Goal: Information Seeking & Learning: Learn about a topic

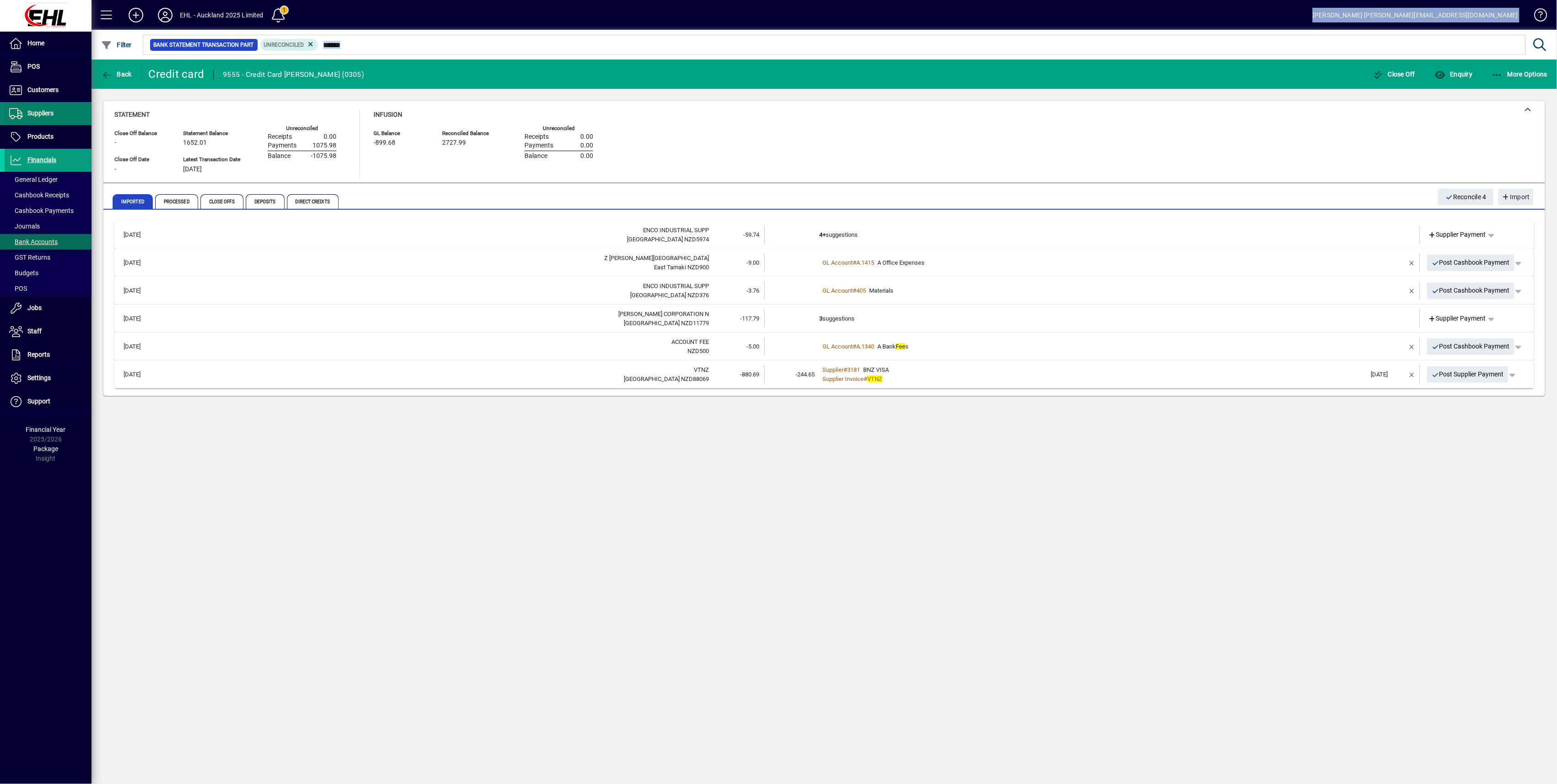
click at [44, 113] on span "Suppliers" at bounding box center [41, 113] width 26 height 7
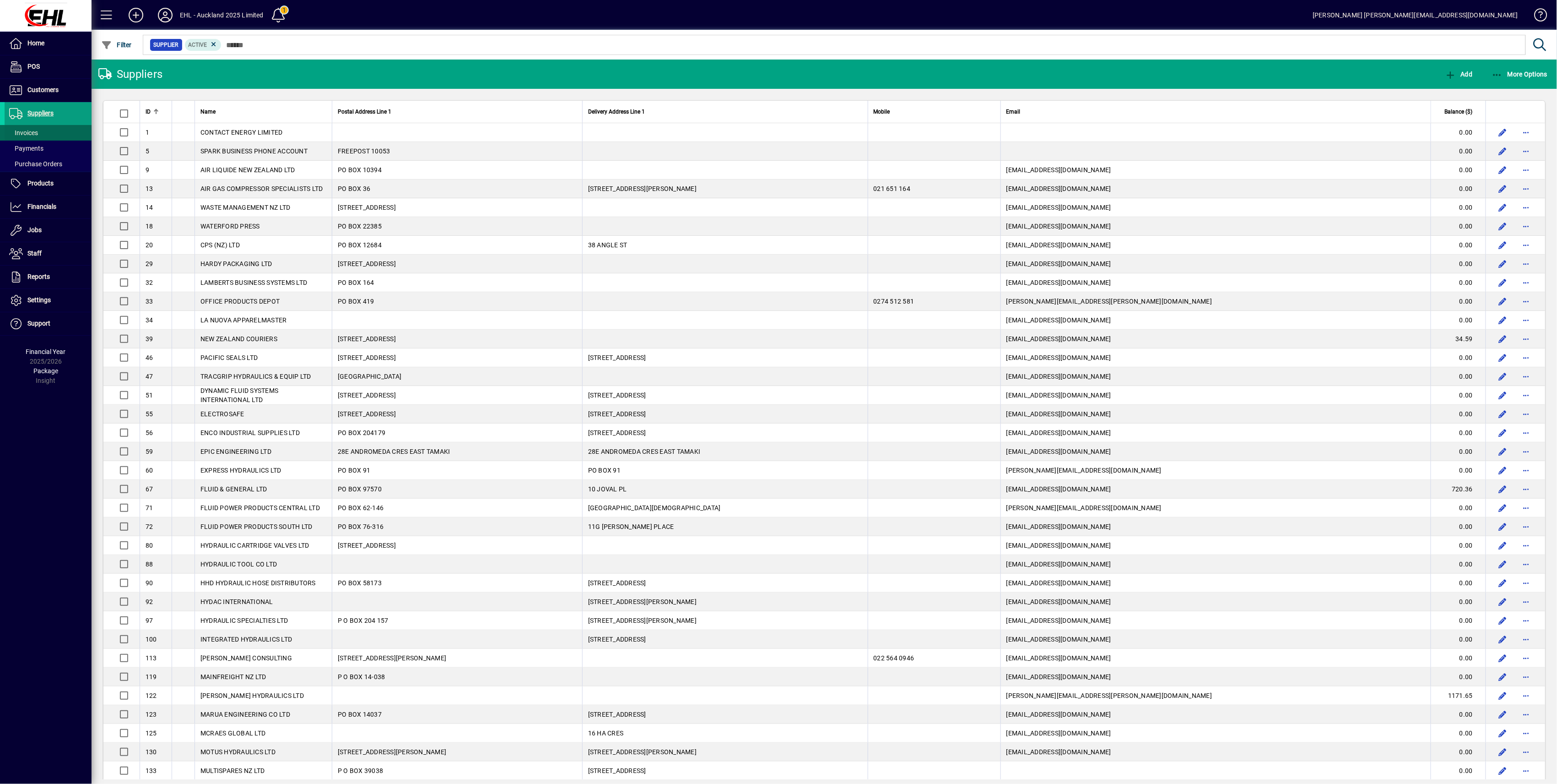
click at [29, 131] on span "Invoices" at bounding box center [23, 133] width 29 height 7
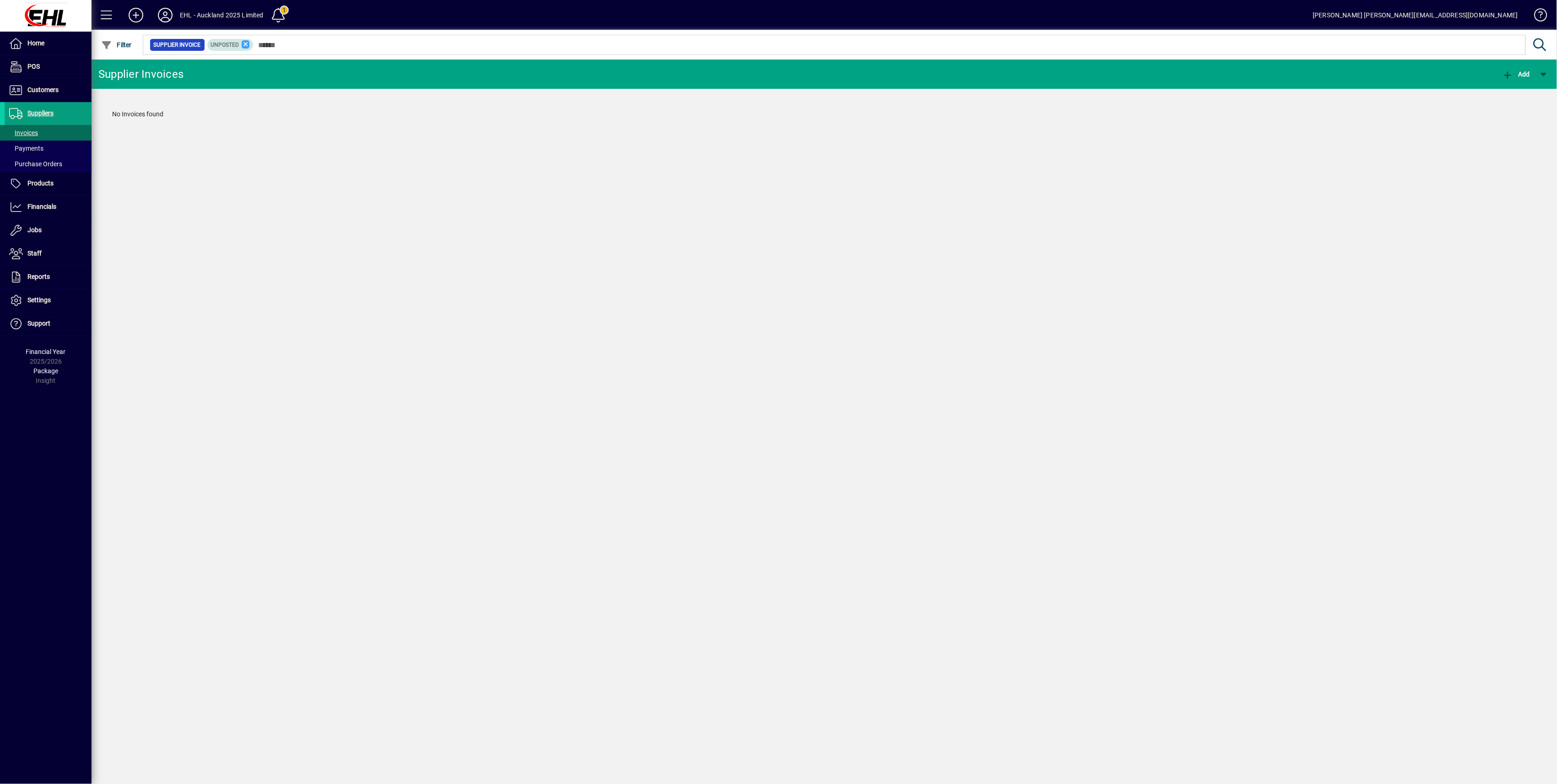
click at [244, 43] on icon at bounding box center [246, 44] width 8 height 8
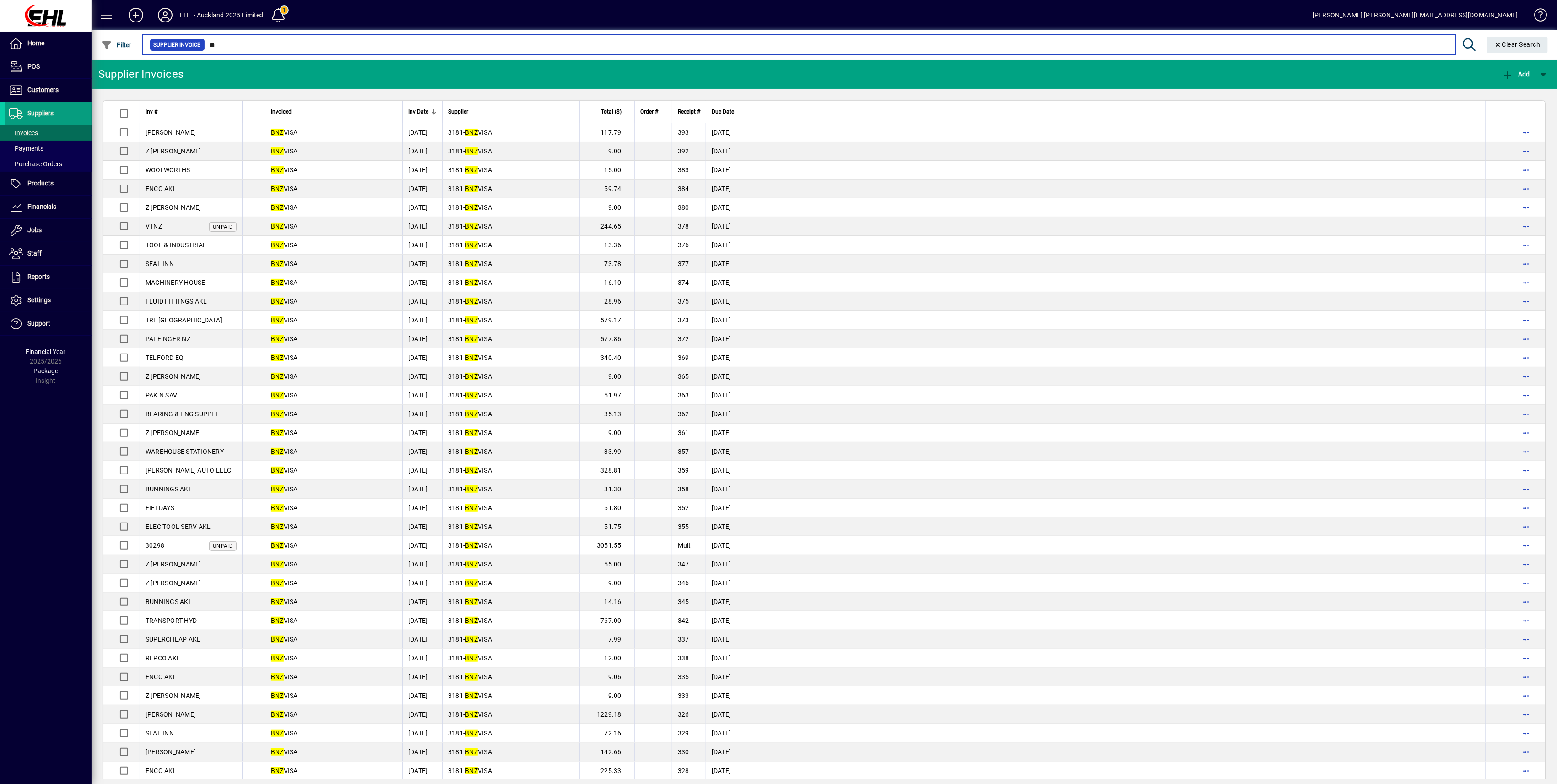
type input "*"
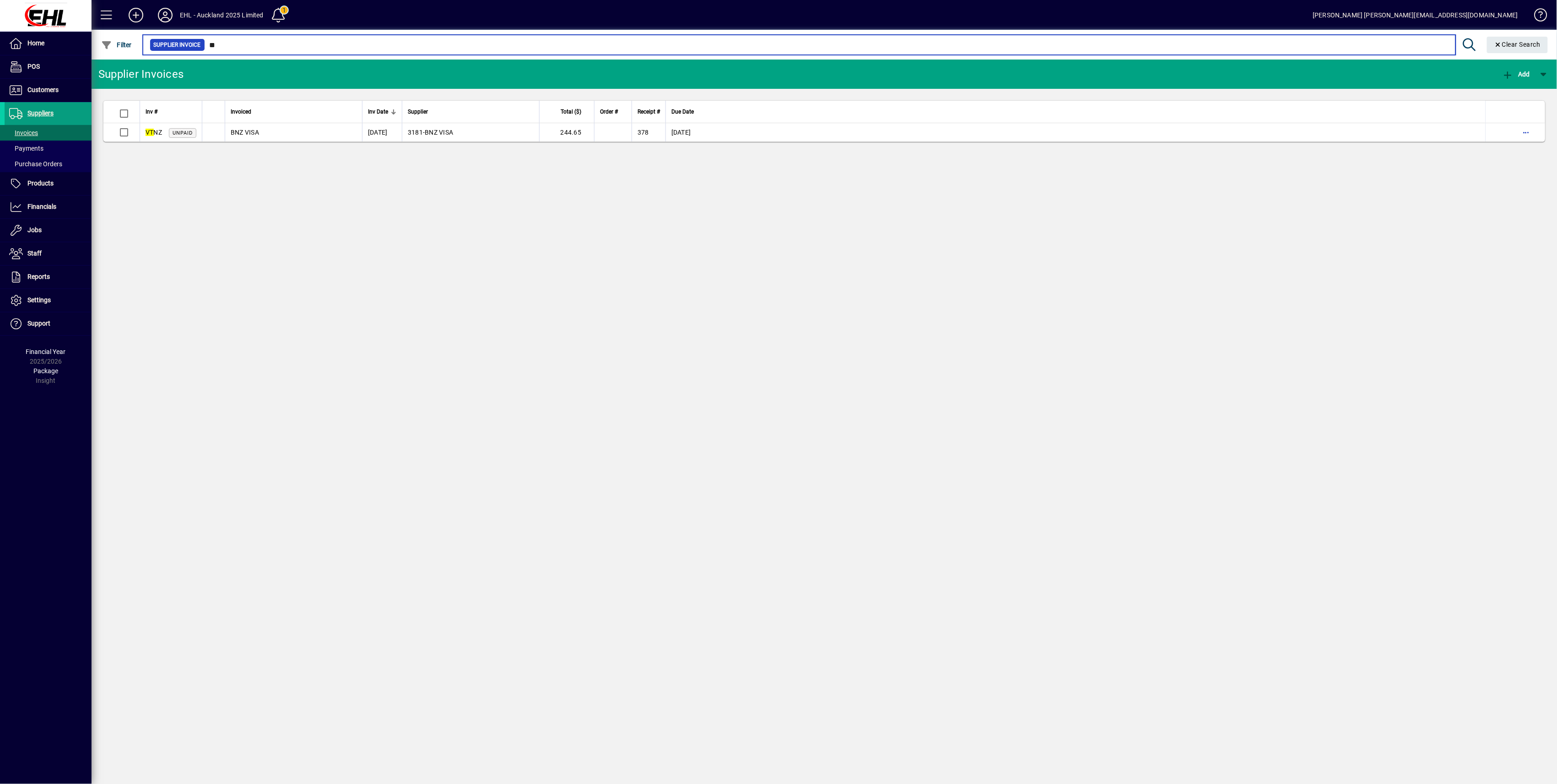
type input "**"
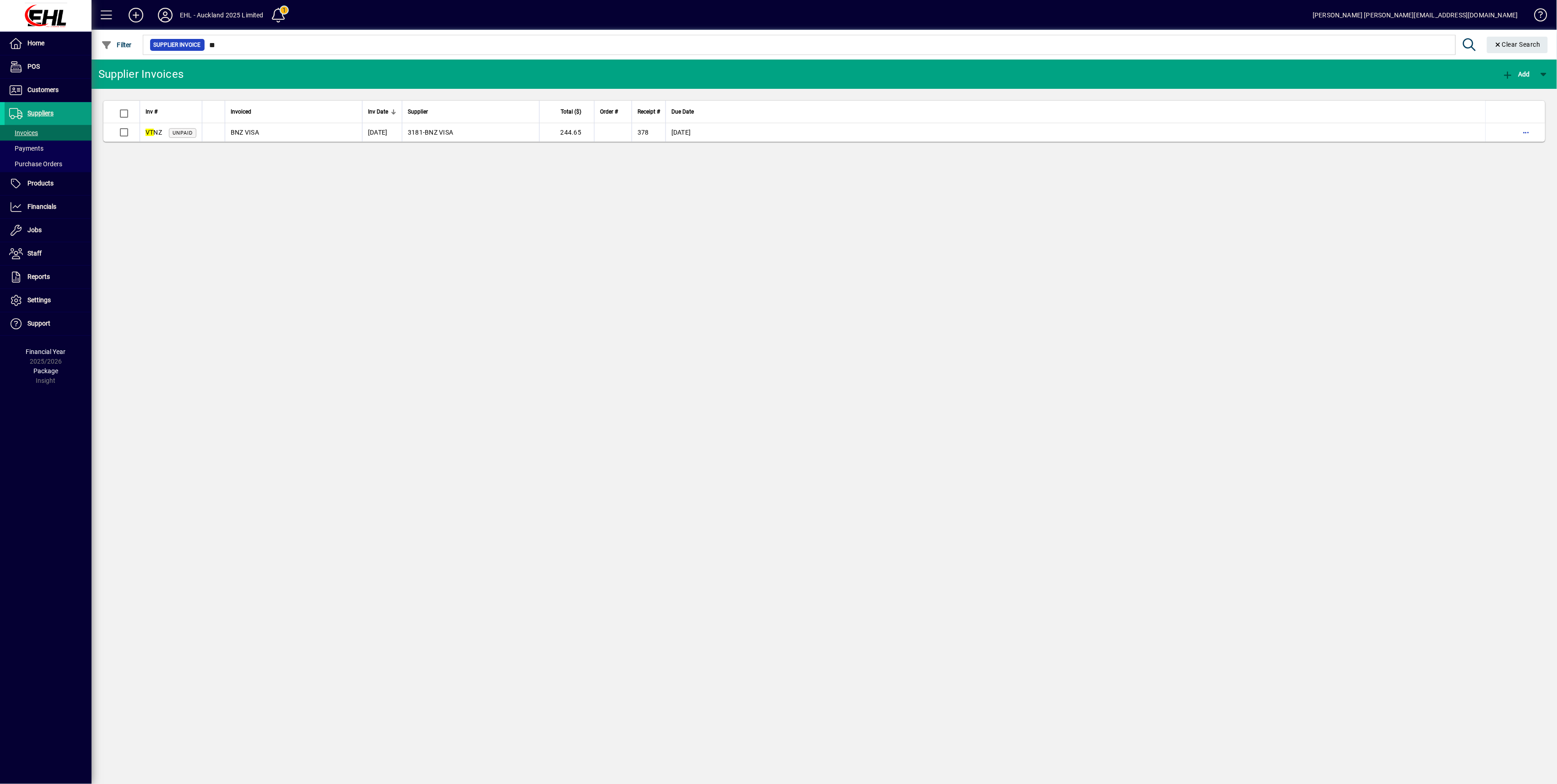
click at [330, 130] on td "BNZ VISA" at bounding box center [293, 133] width 137 height 19
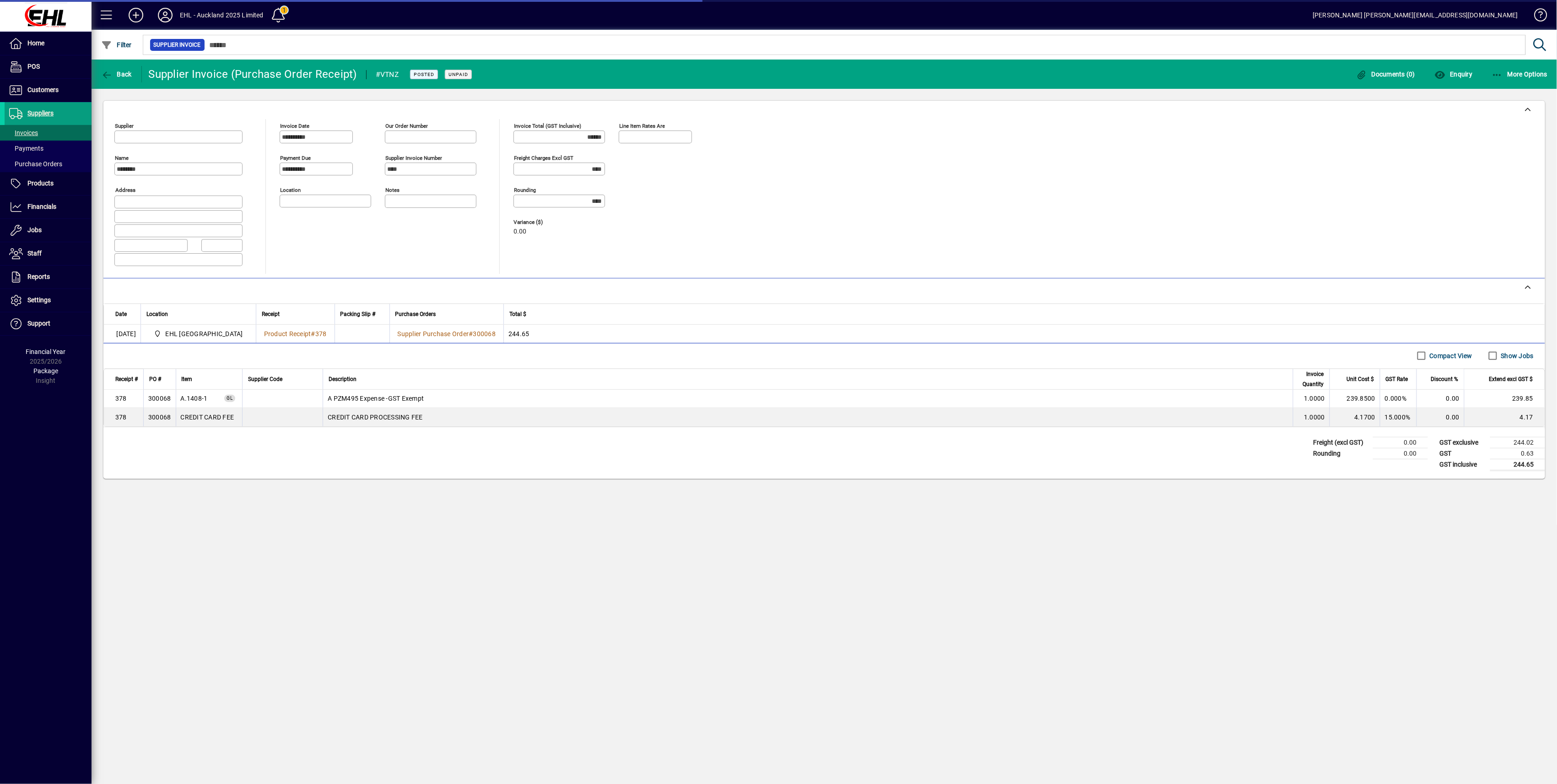
type input "**********"
click at [480, 383] on div "**********" at bounding box center [824, 421] width 1465 height 724
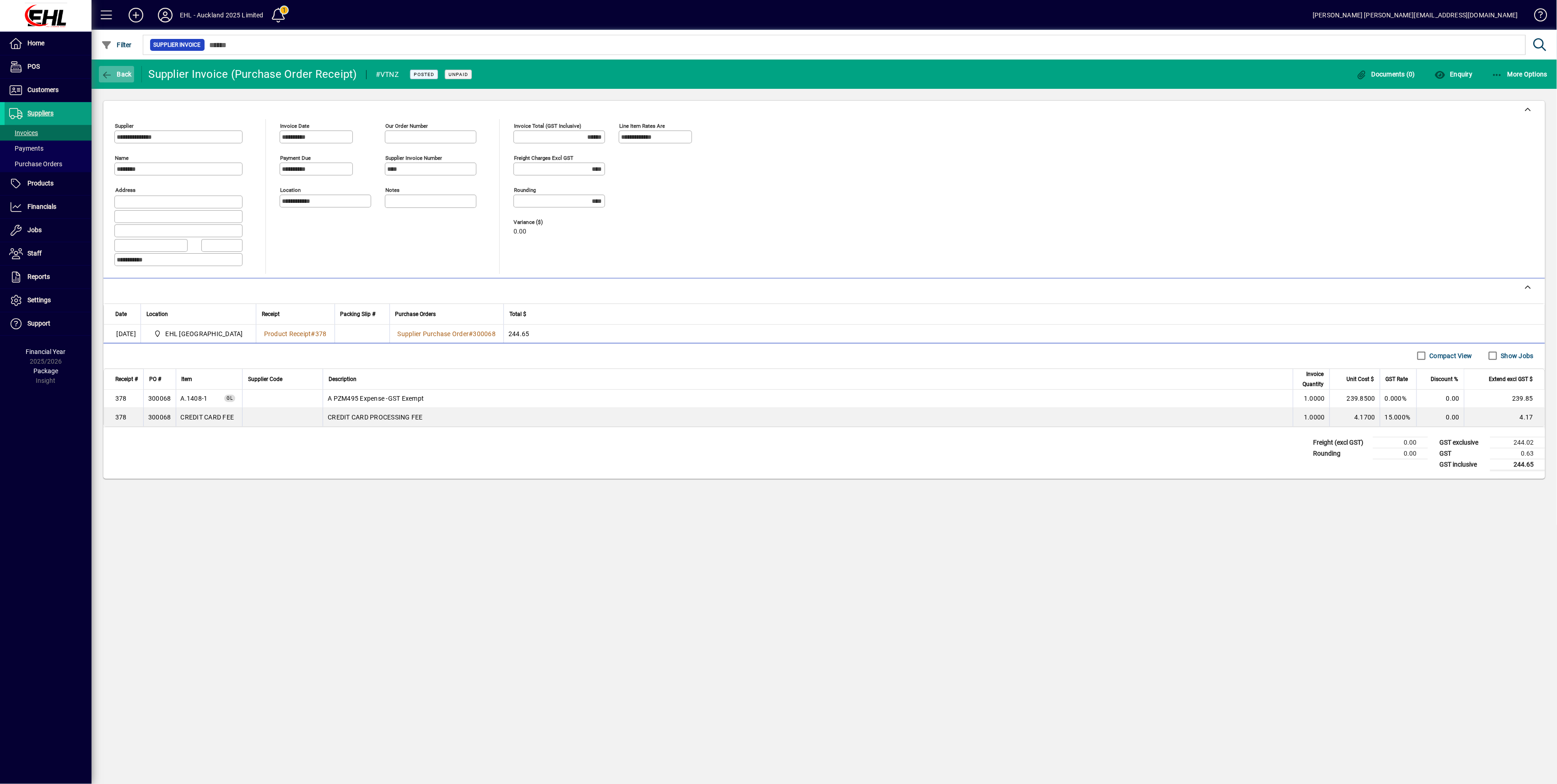
click at [116, 78] on span "button" at bounding box center [117, 74] width 35 height 22
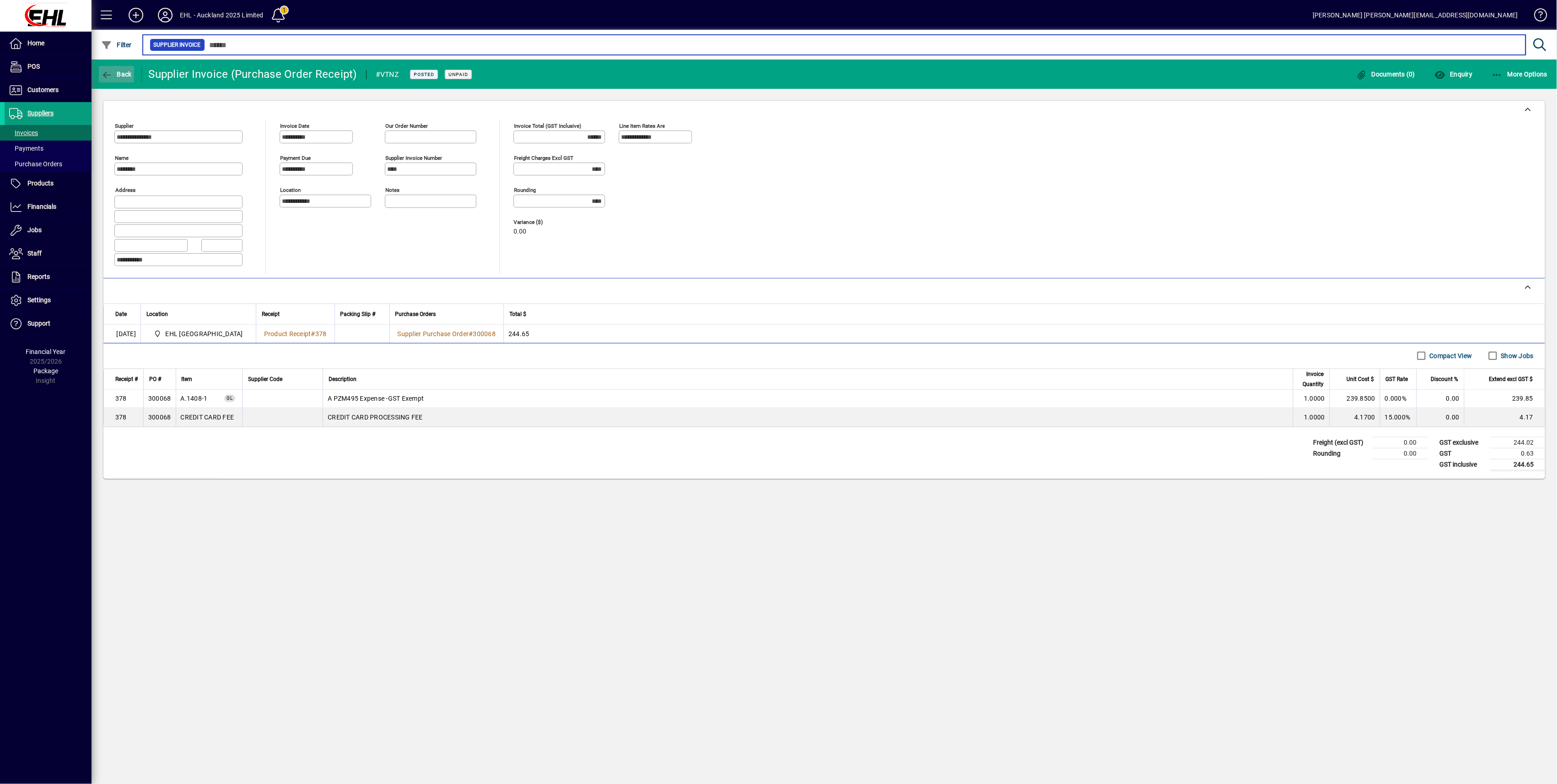
type input "**"
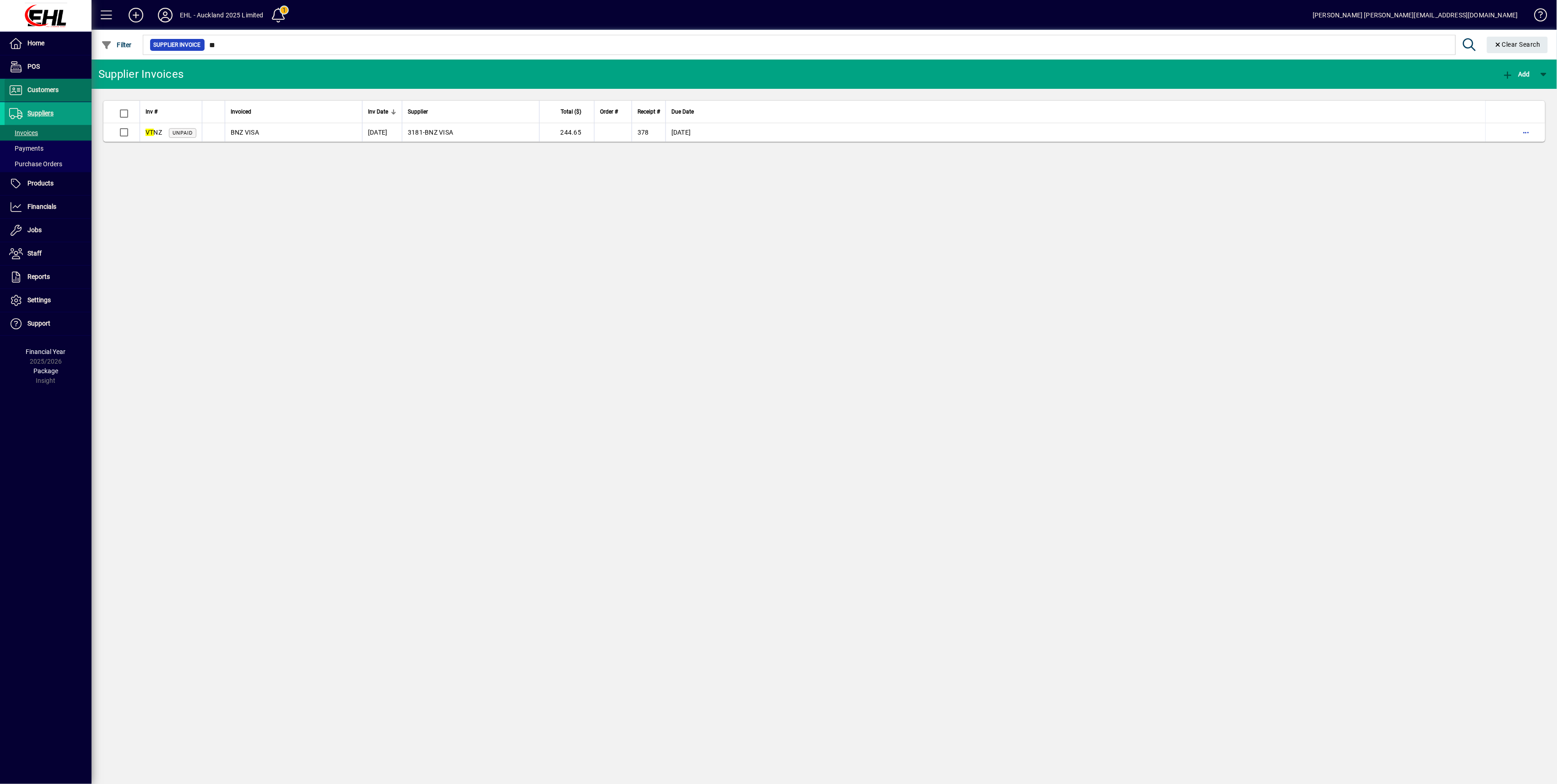
click at [37, 90] on span "Customers" at bounding box center [44, 90] width 32 height 7
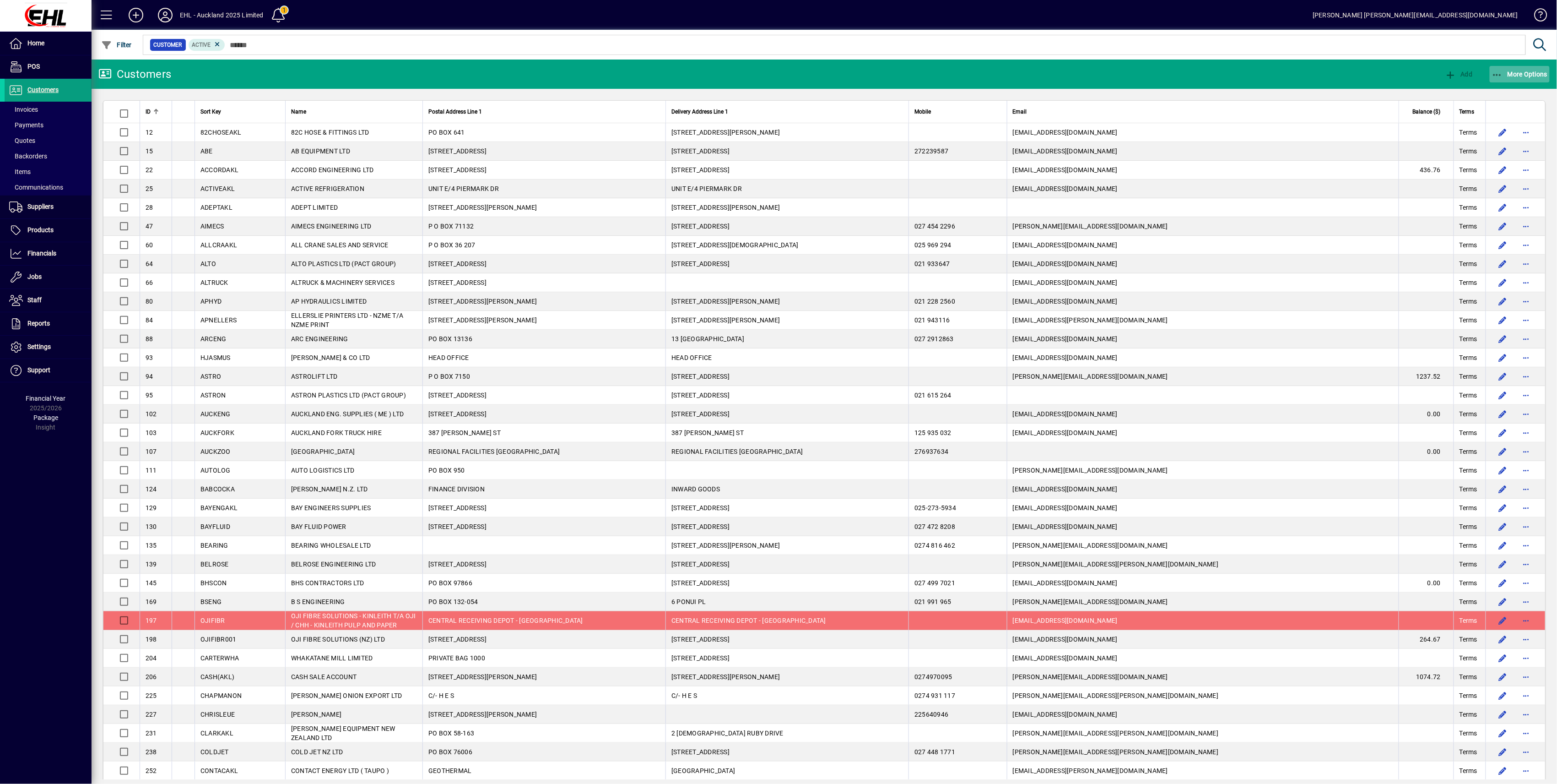
click at [766, 74] on span "More Options" at bounding box center [1520, 74] width 56 height 7
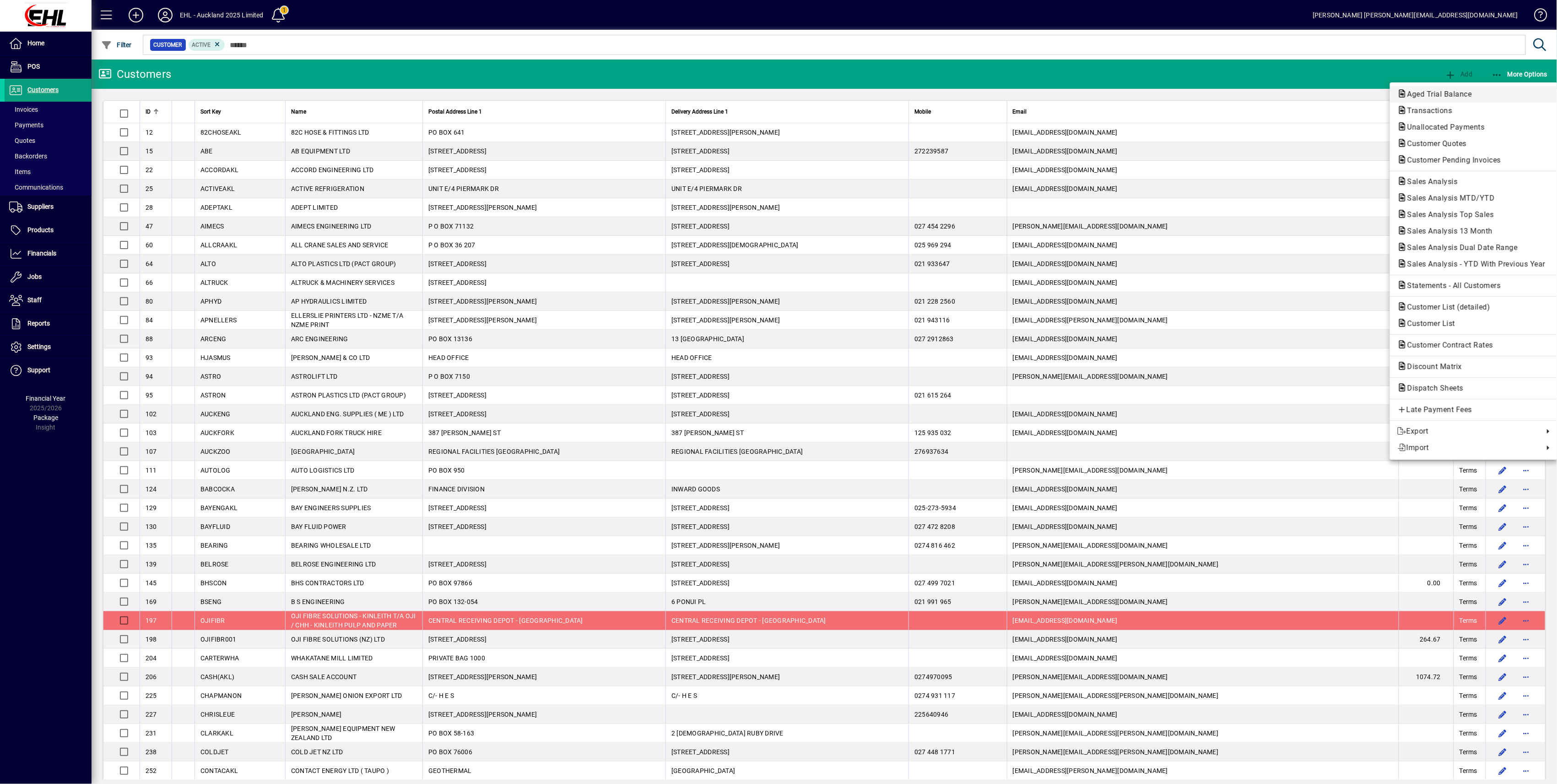
click at [766, 92] on span "Aged Trial Balance" at bounding box center [1437, 94] width 79 height 8
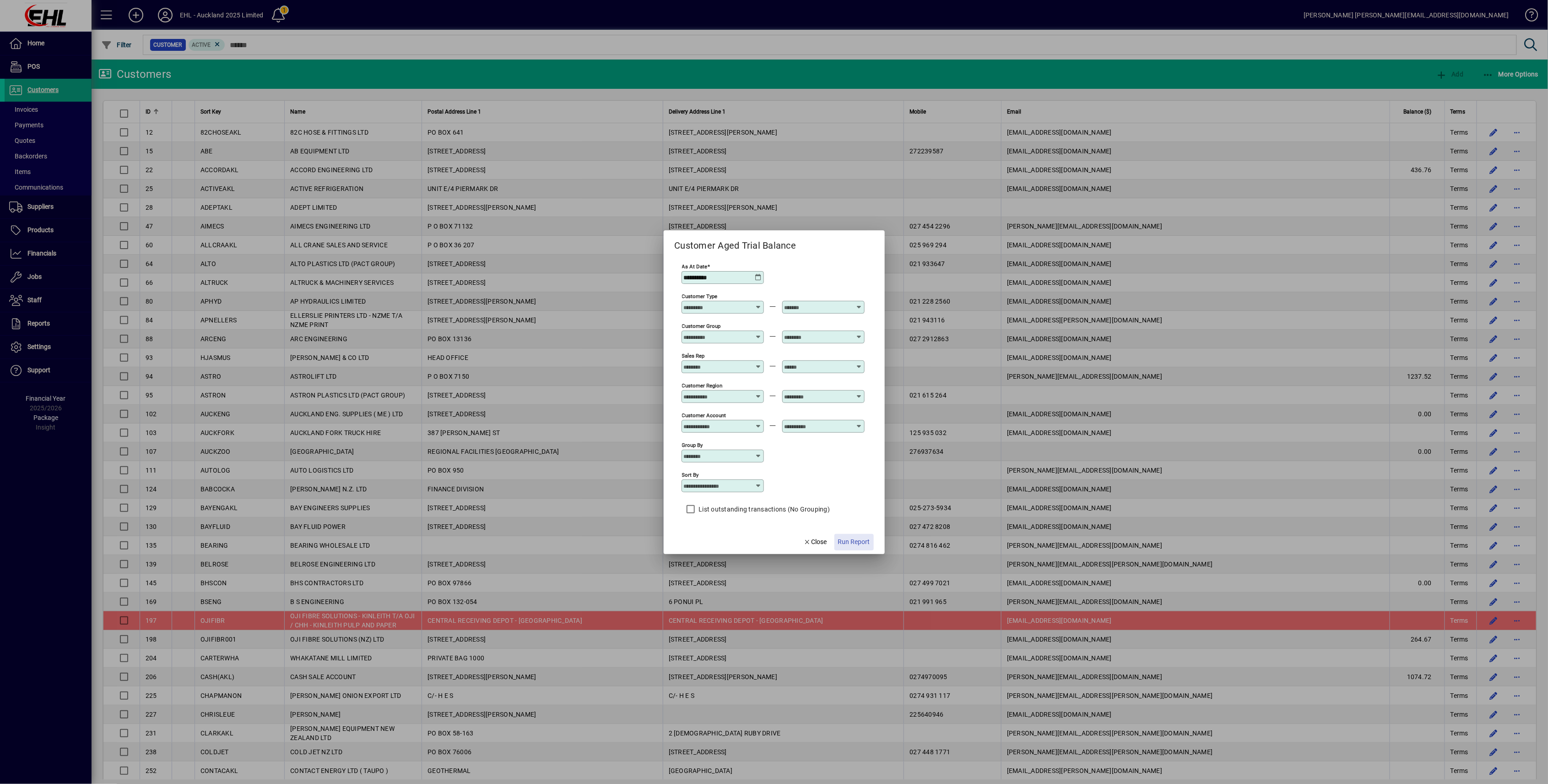
click at [766, 383] on span "Run Report" at bounding box center [854, 541] width 32 height 9
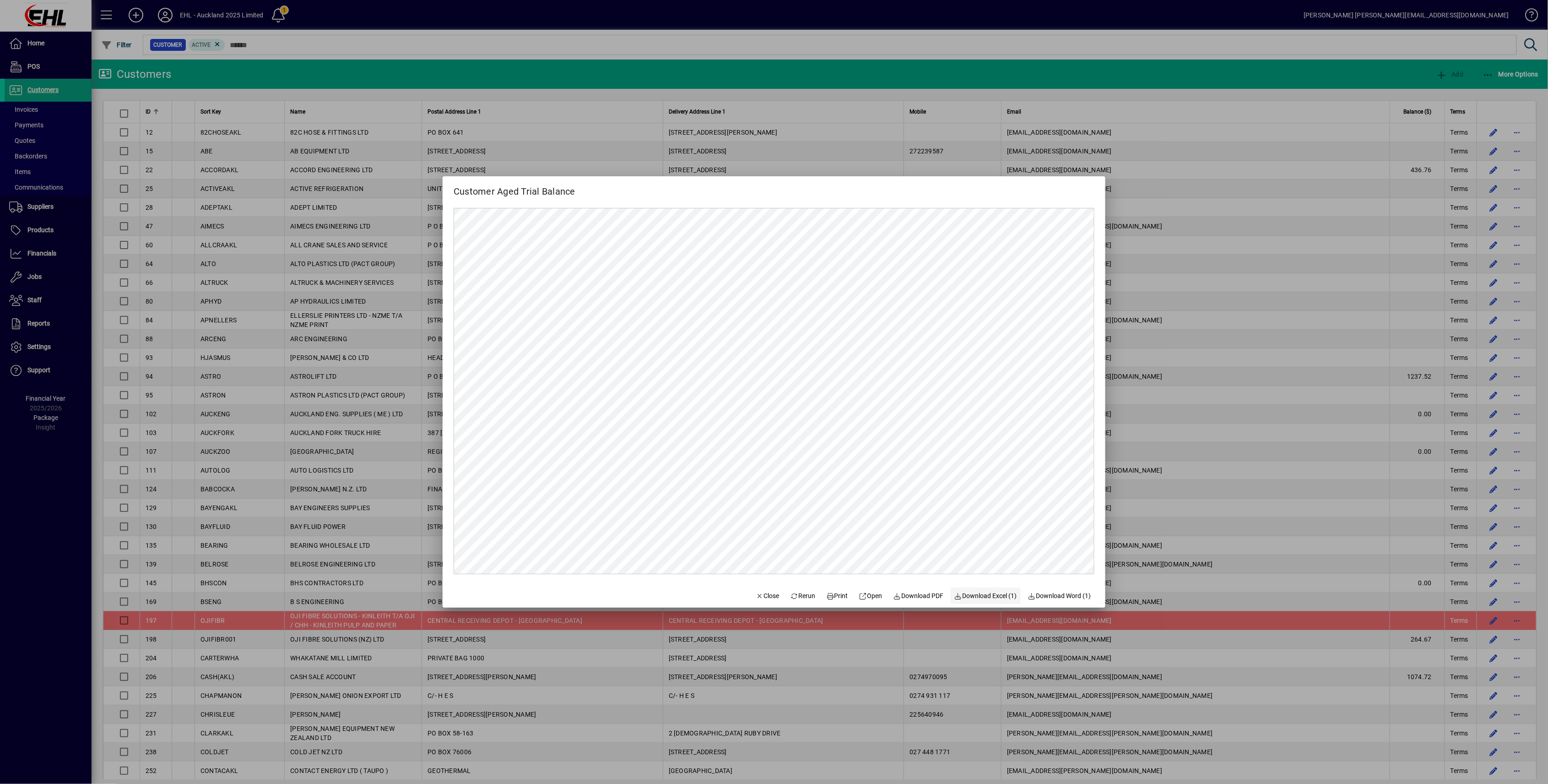
click at [766, 383] on span "Download Excel (1)" at bounding box center [986, 596] width 63 height 9
click at [766, 105] on div at bounding box center [774, 392] width 1548 height 784
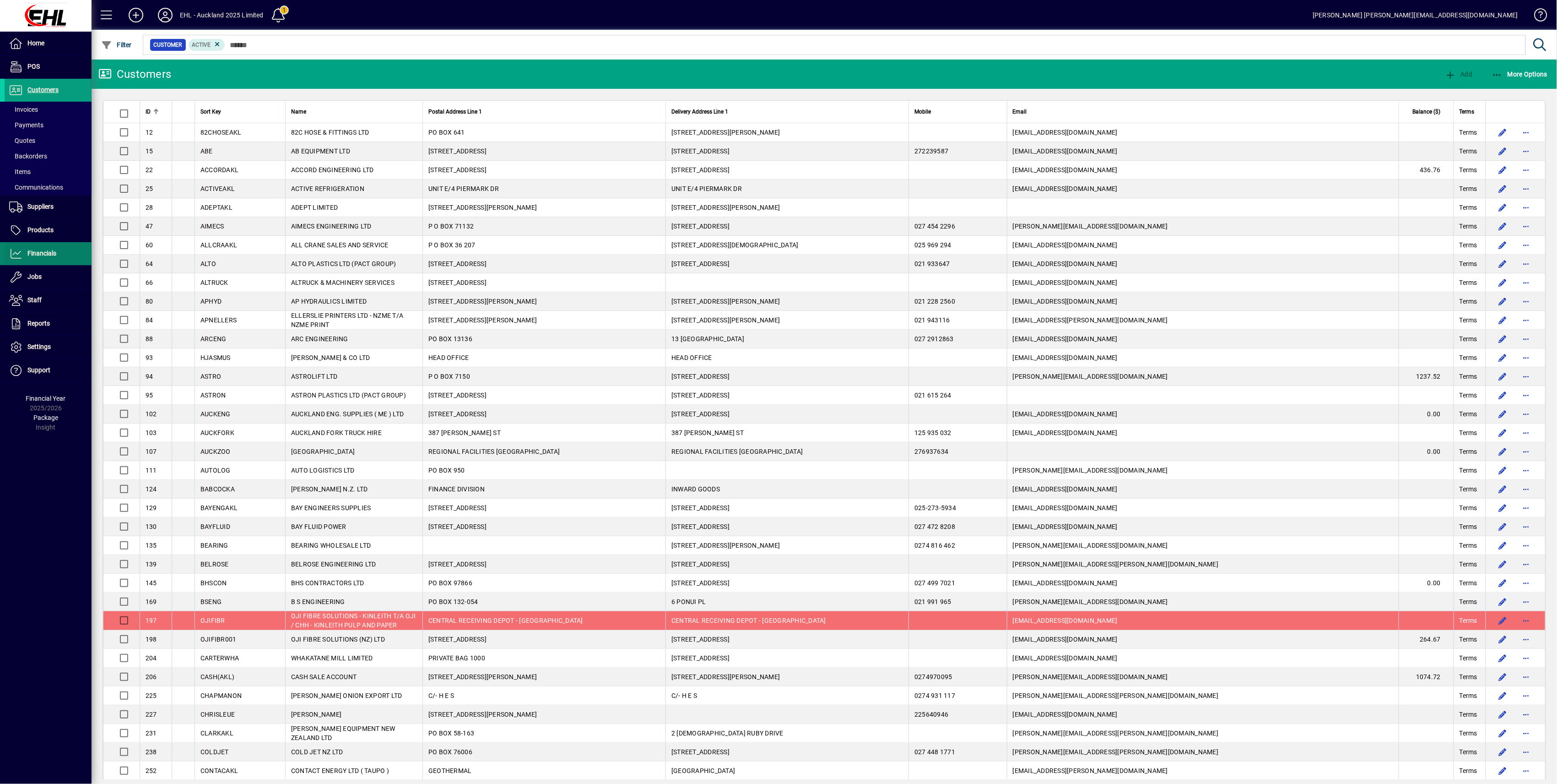
click at [44, 253] on span "Financials" at bounding box center [42, 253] width 29 height 7
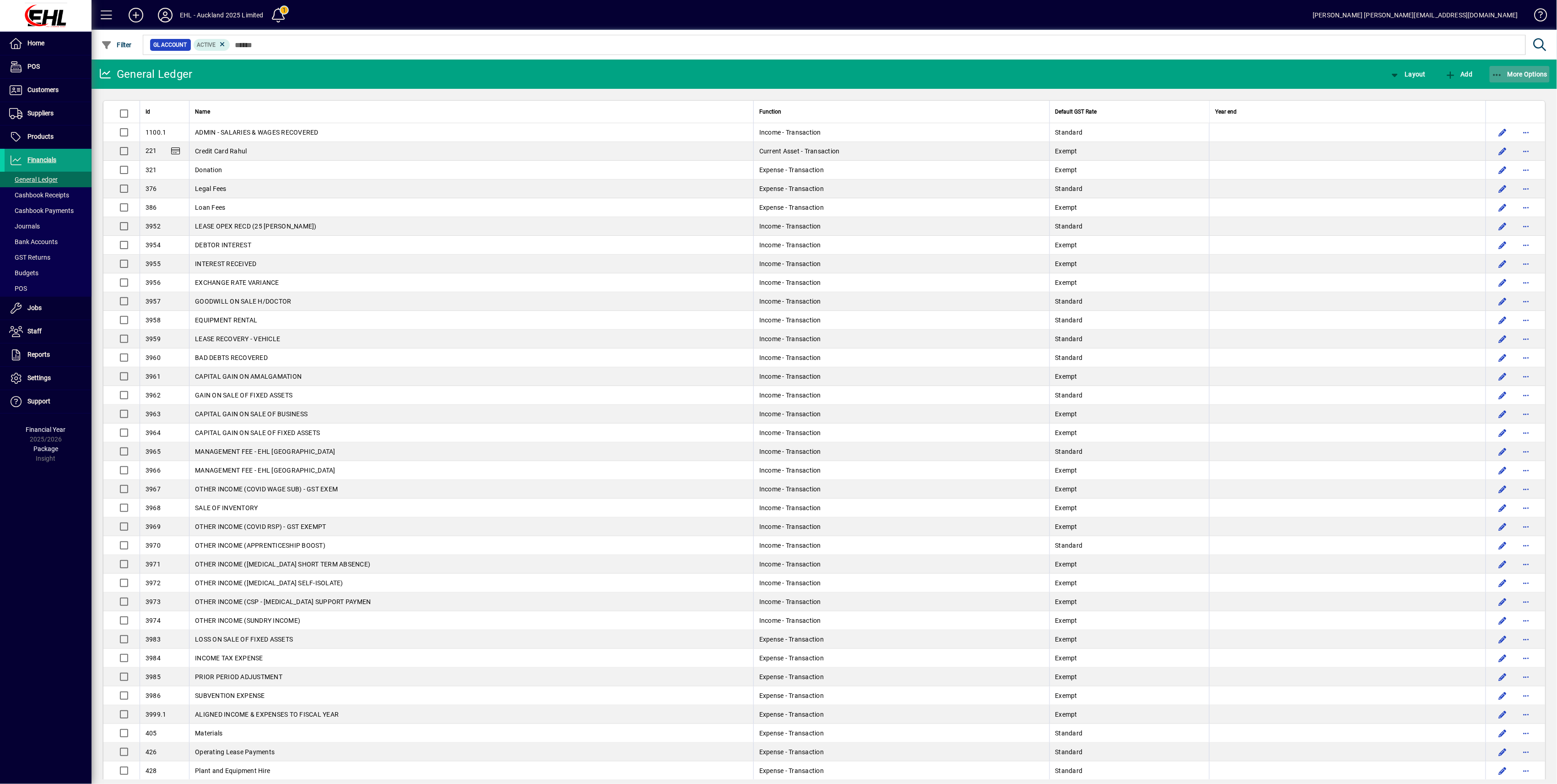
click at [766, 75] on span "More Options" at bounding box center [1520, 74] width 56 height 7
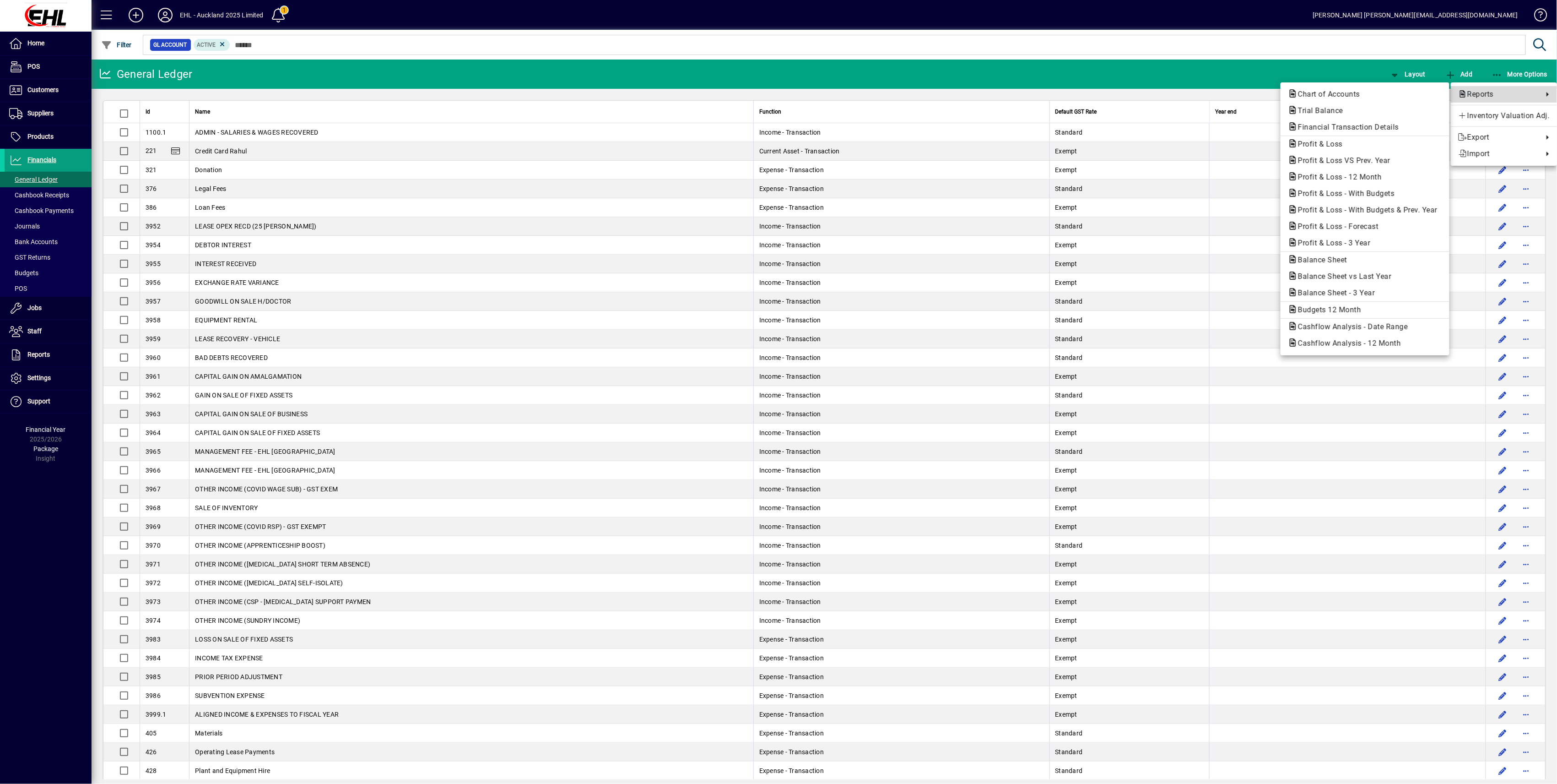
click at [766, 92] on span "Reports" at bounding box center [1498, 95] width 81 height 11
click at [766, 114] on span "Trial Balance" at bounding box center [1318, 110] width 60 height 8
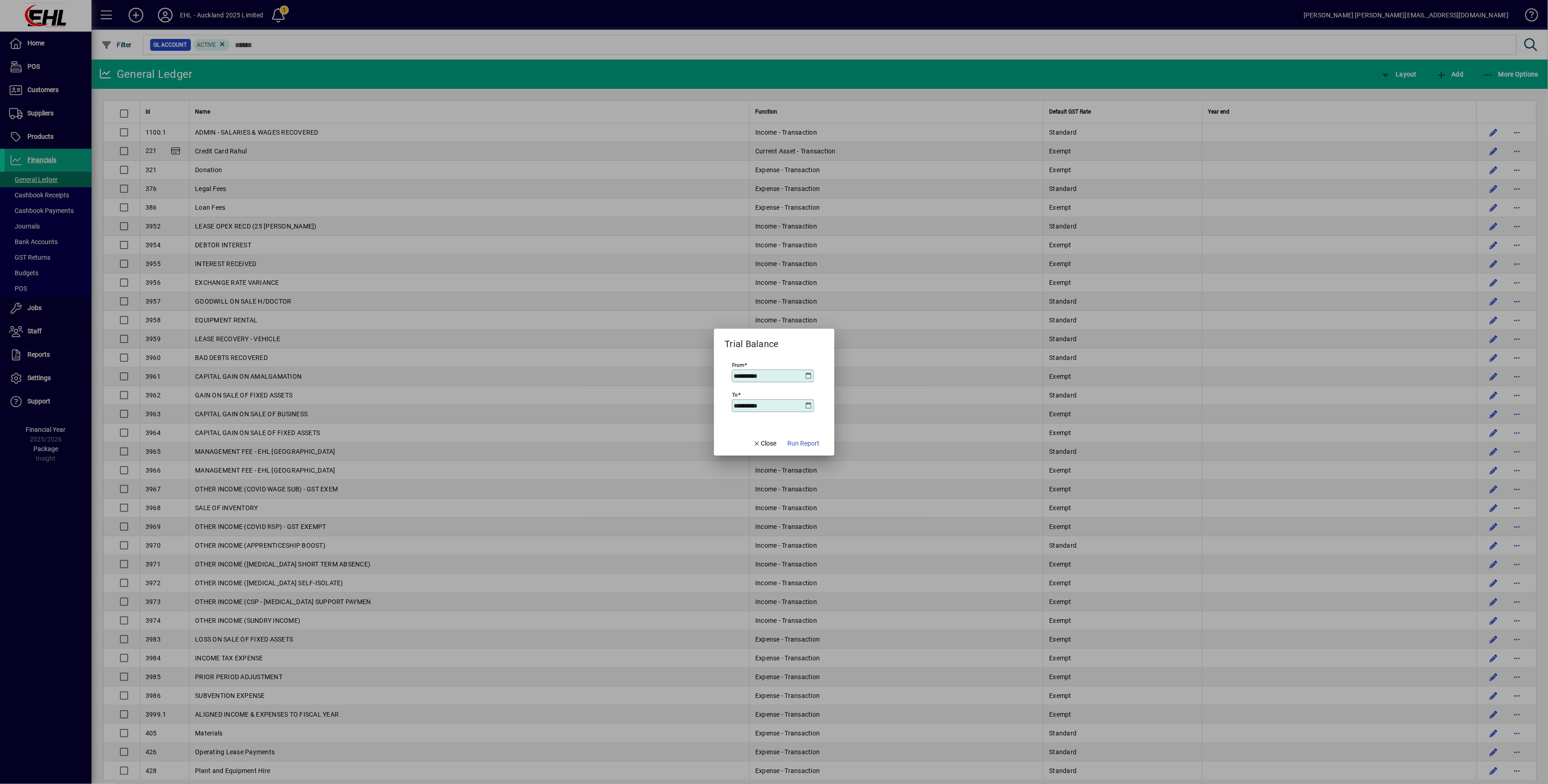
click at [766, 374] on icon at bounding box center [809, 376] width 7 height 7
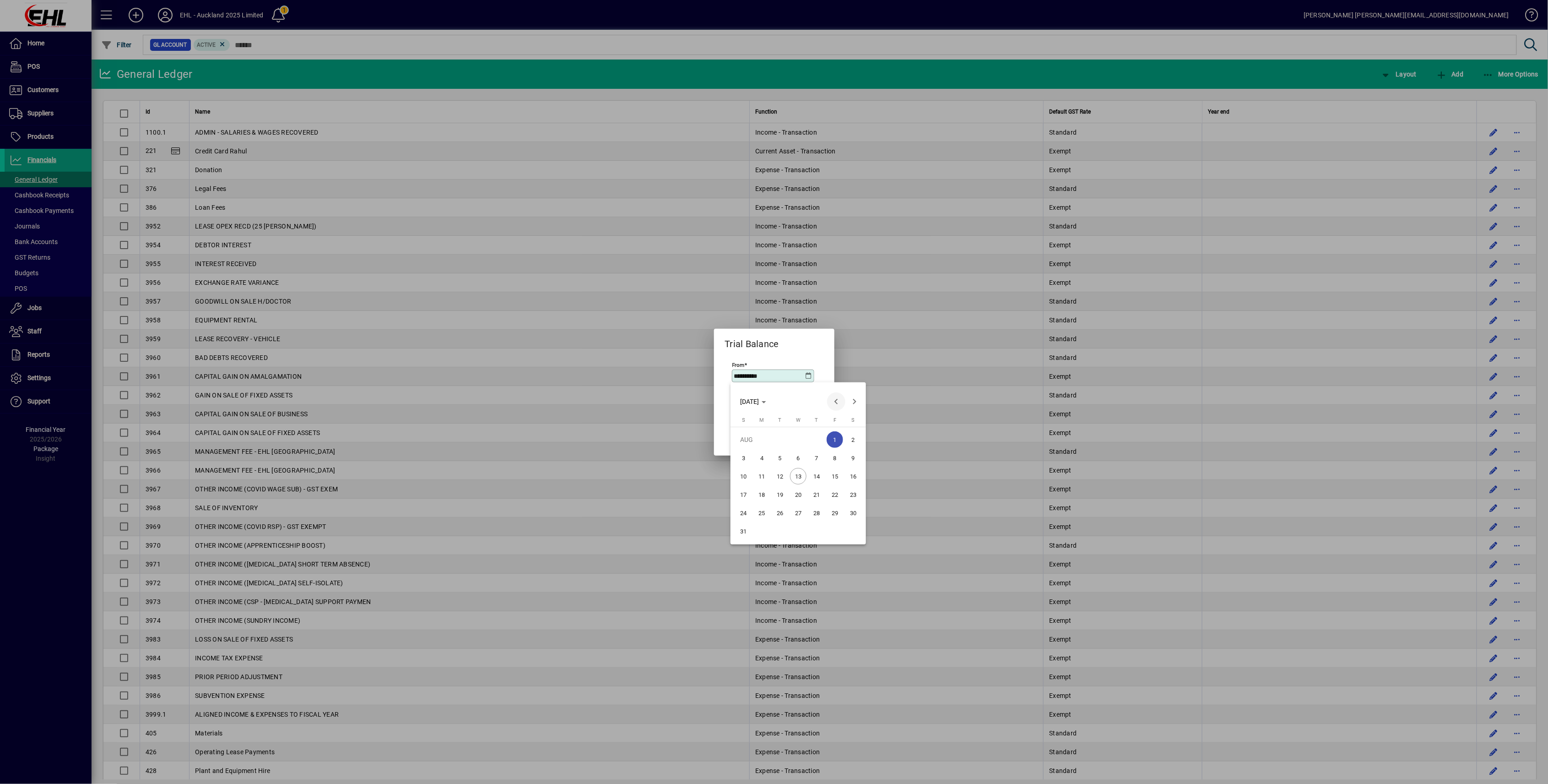
click at [766, 383] on span "Previous month" at bounding box center [836, 401] width 19 height 19
click at [766, 383] on span "1" at bounding box center [780, 458] width 17 height 17
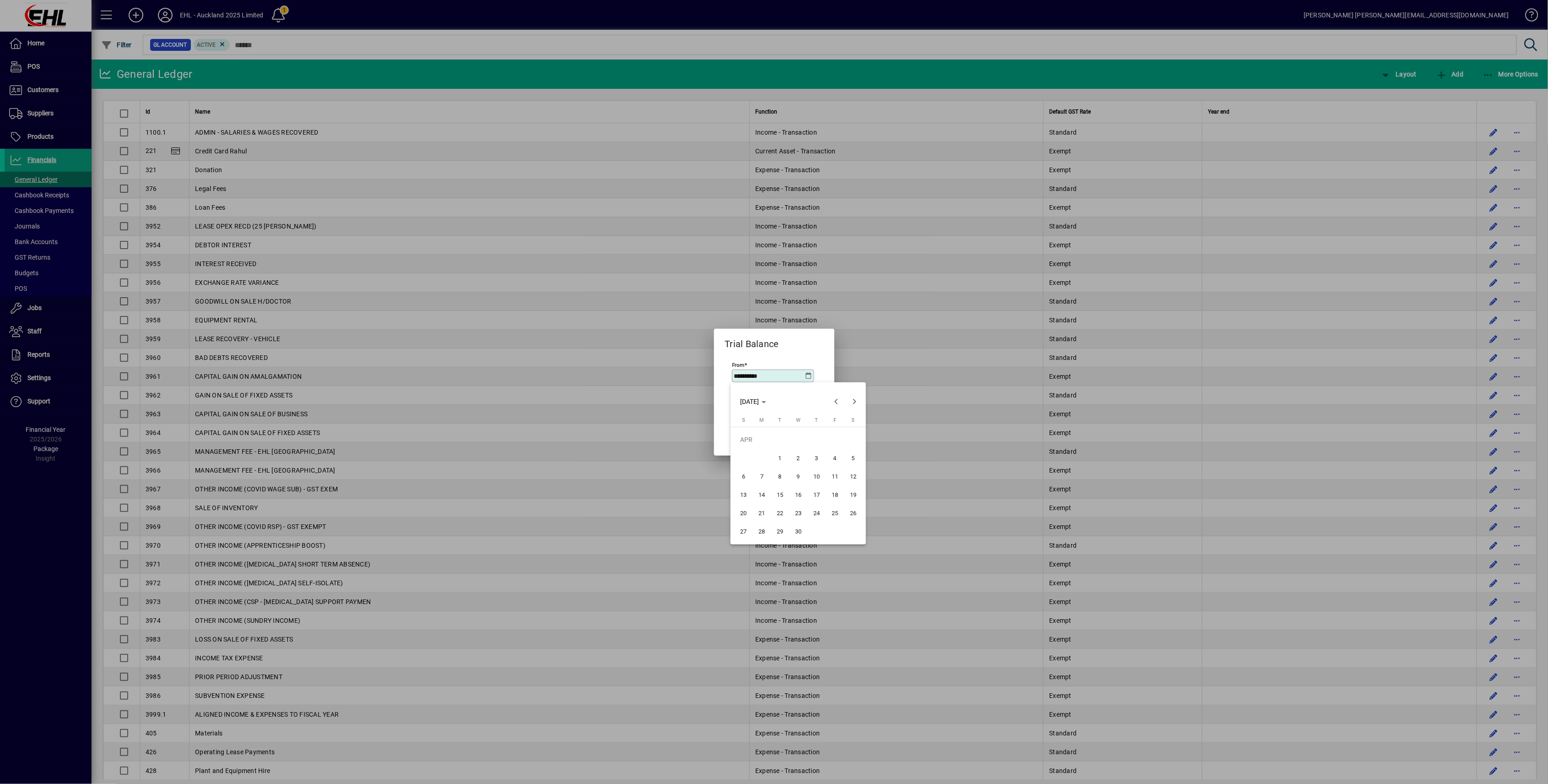
type input "**********"
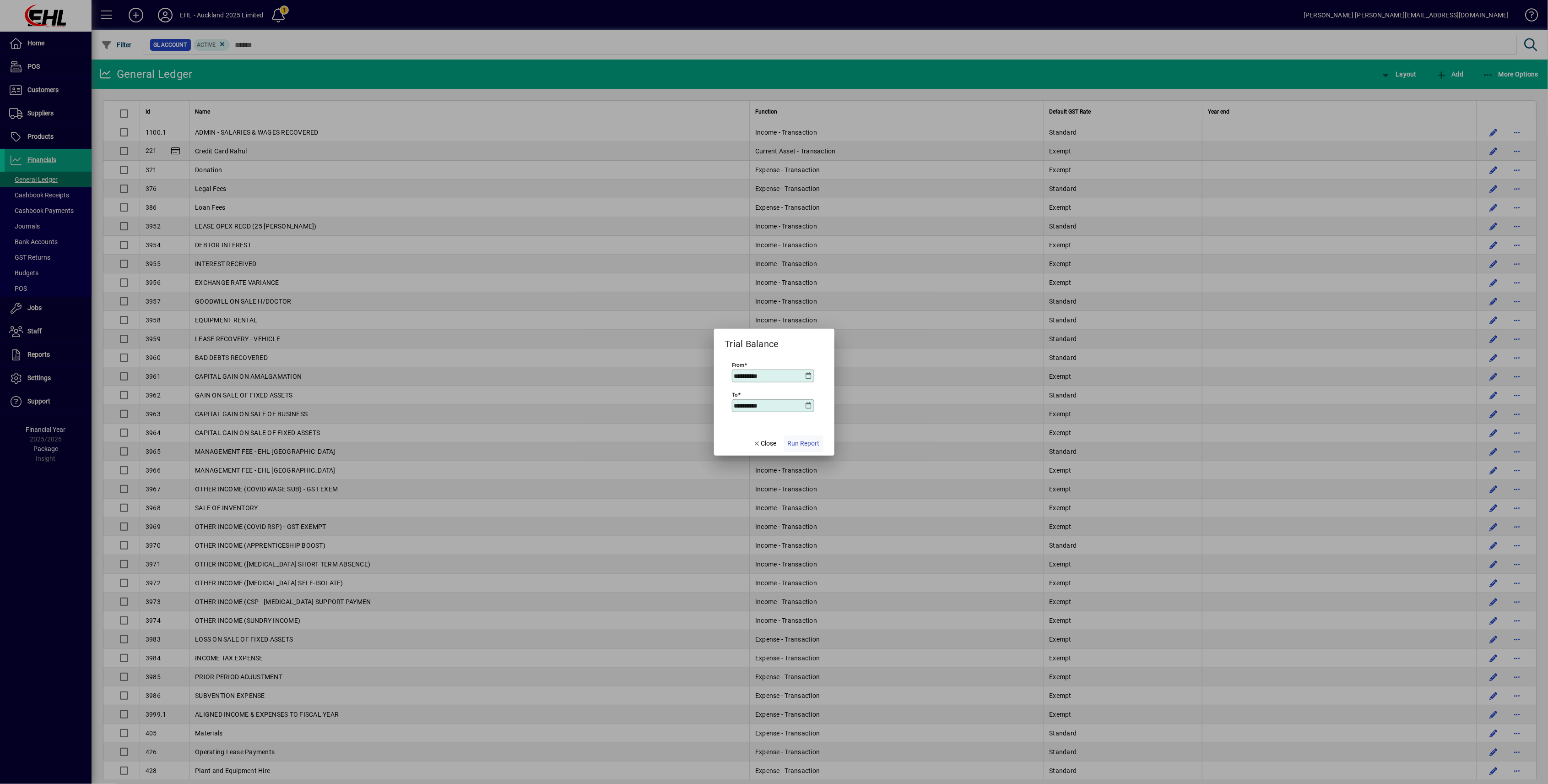
click at [766, 383] on span "Run Report" at bounding box center [804, 443] width 32 height 9
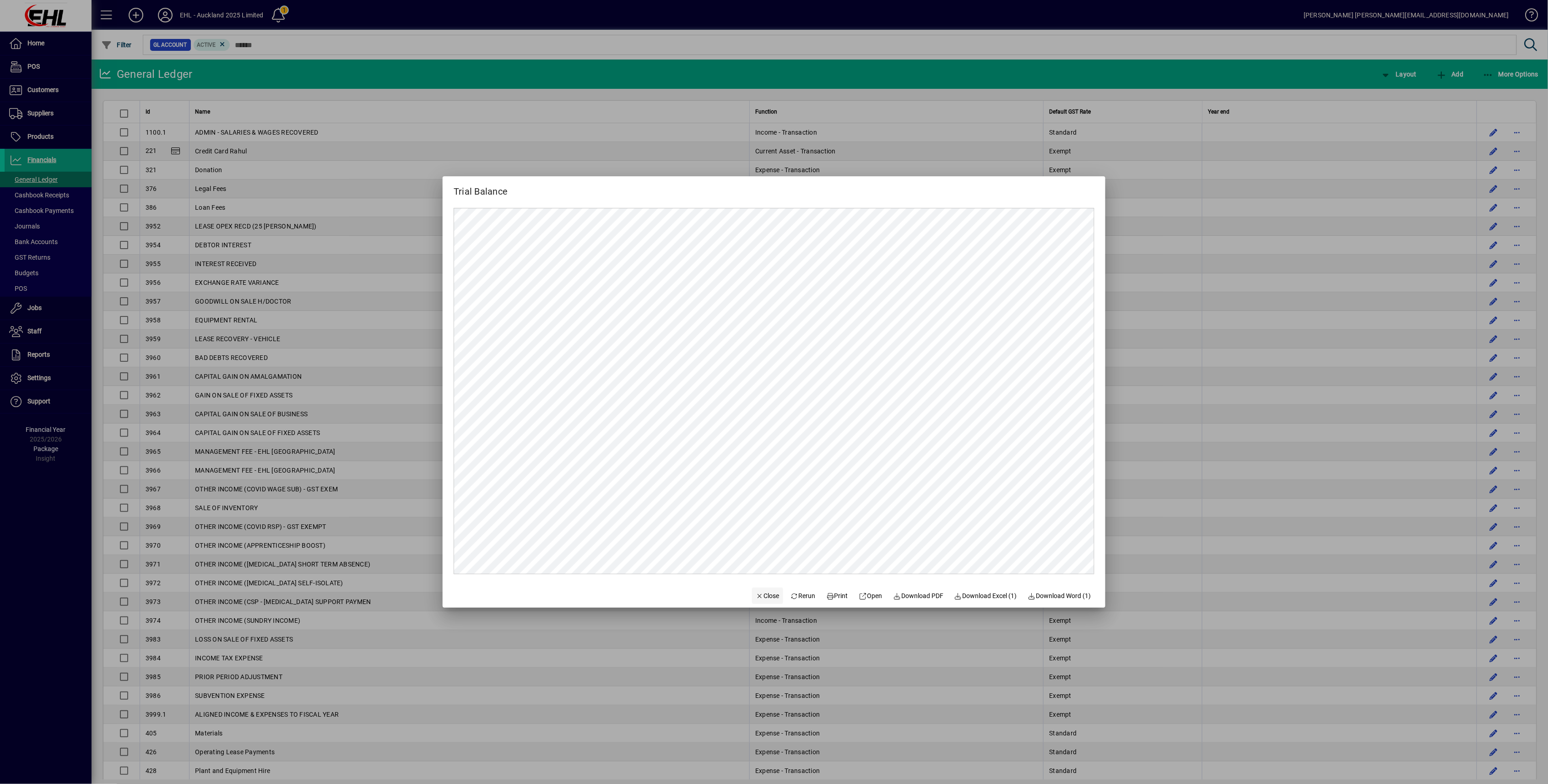
click at [765, 383] on span "Close" at bounding box center [768, 596] width 24 height 9
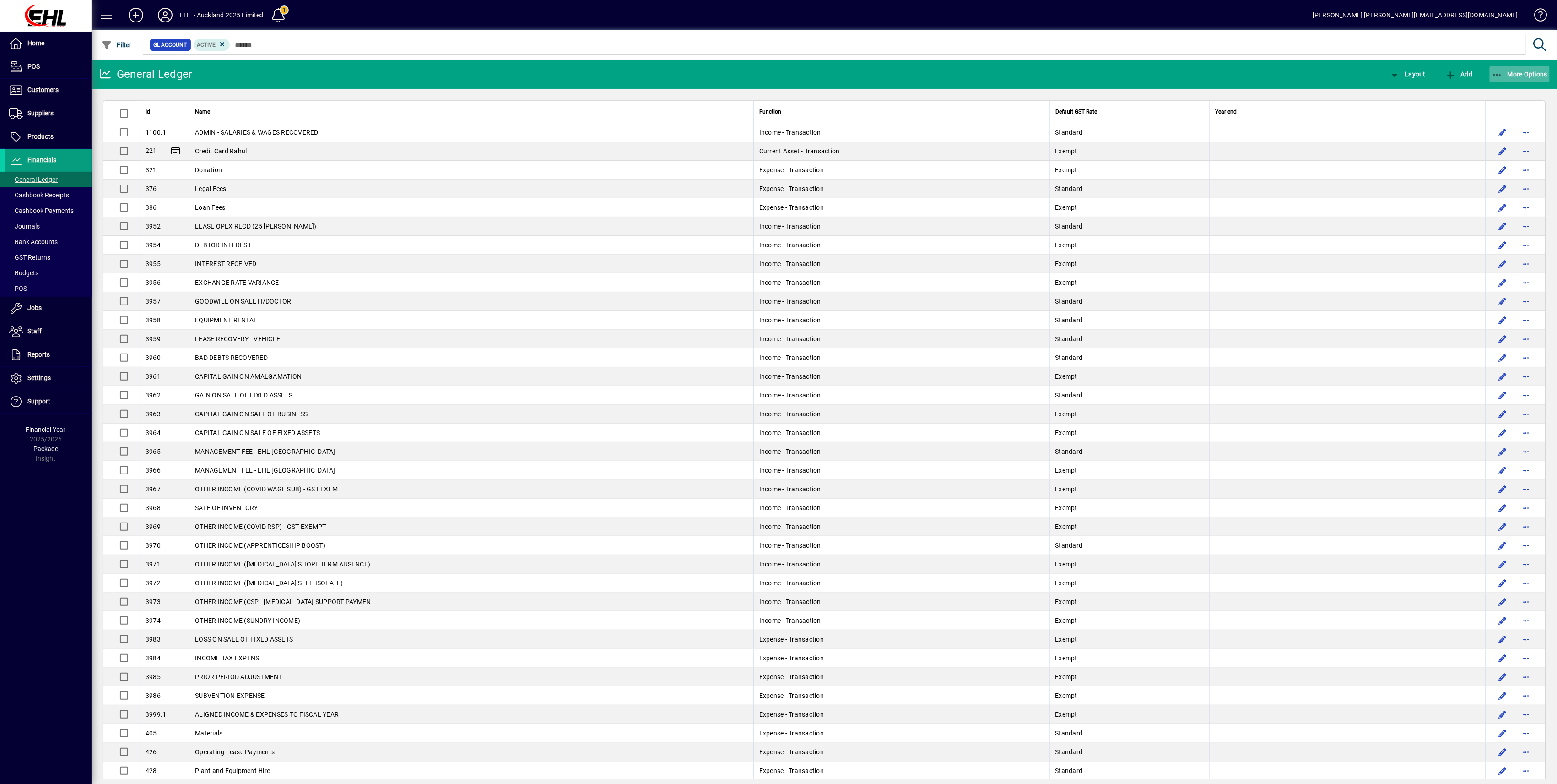
click at [766, 75] on span "More Options" at bounding box center [1520, 74] width 56 height 7
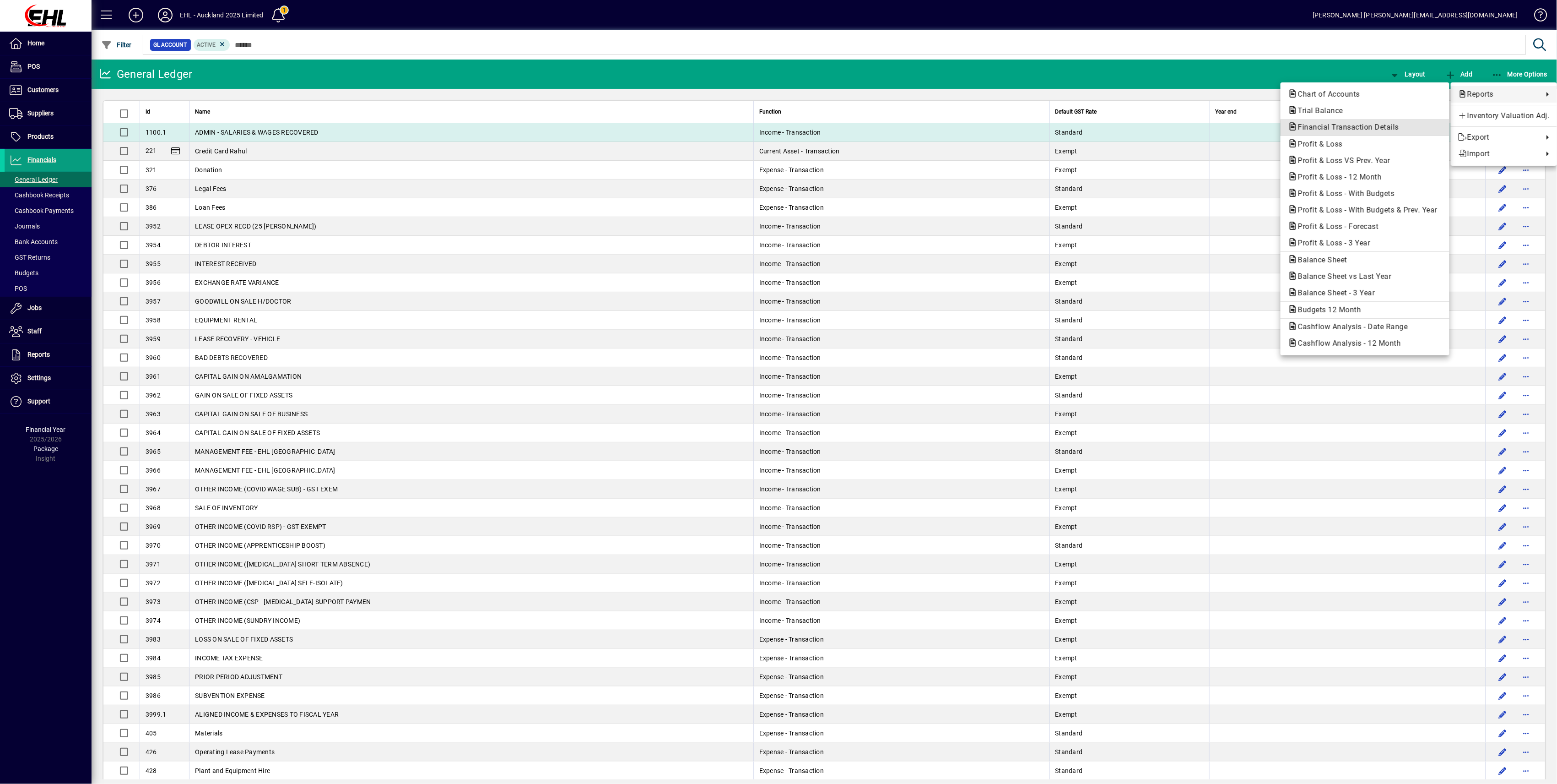
click at [766, 130] on span "Financial Transaction Details" at bounding box center [1346, 126] width 116 height 8
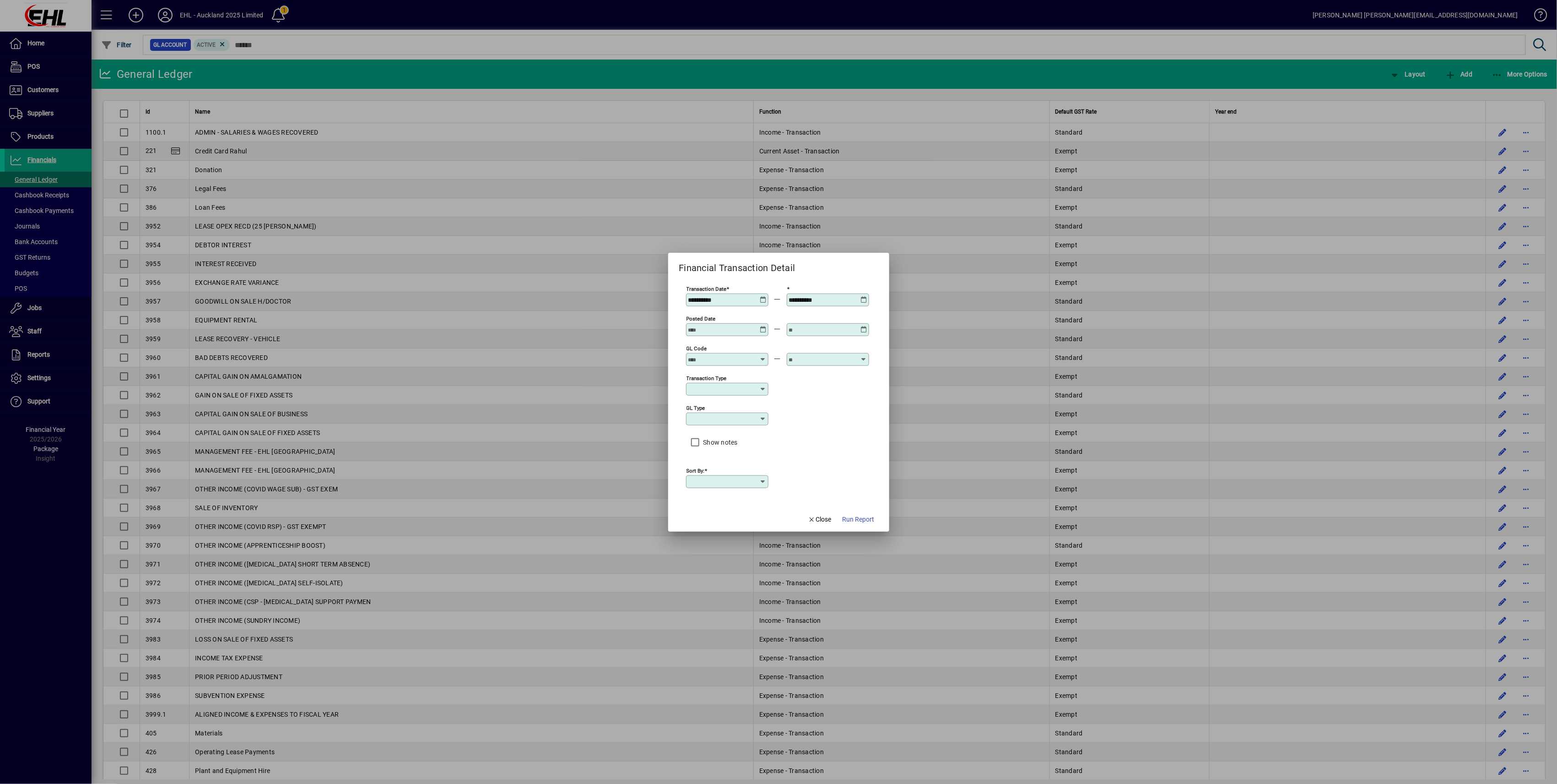
type input "****"
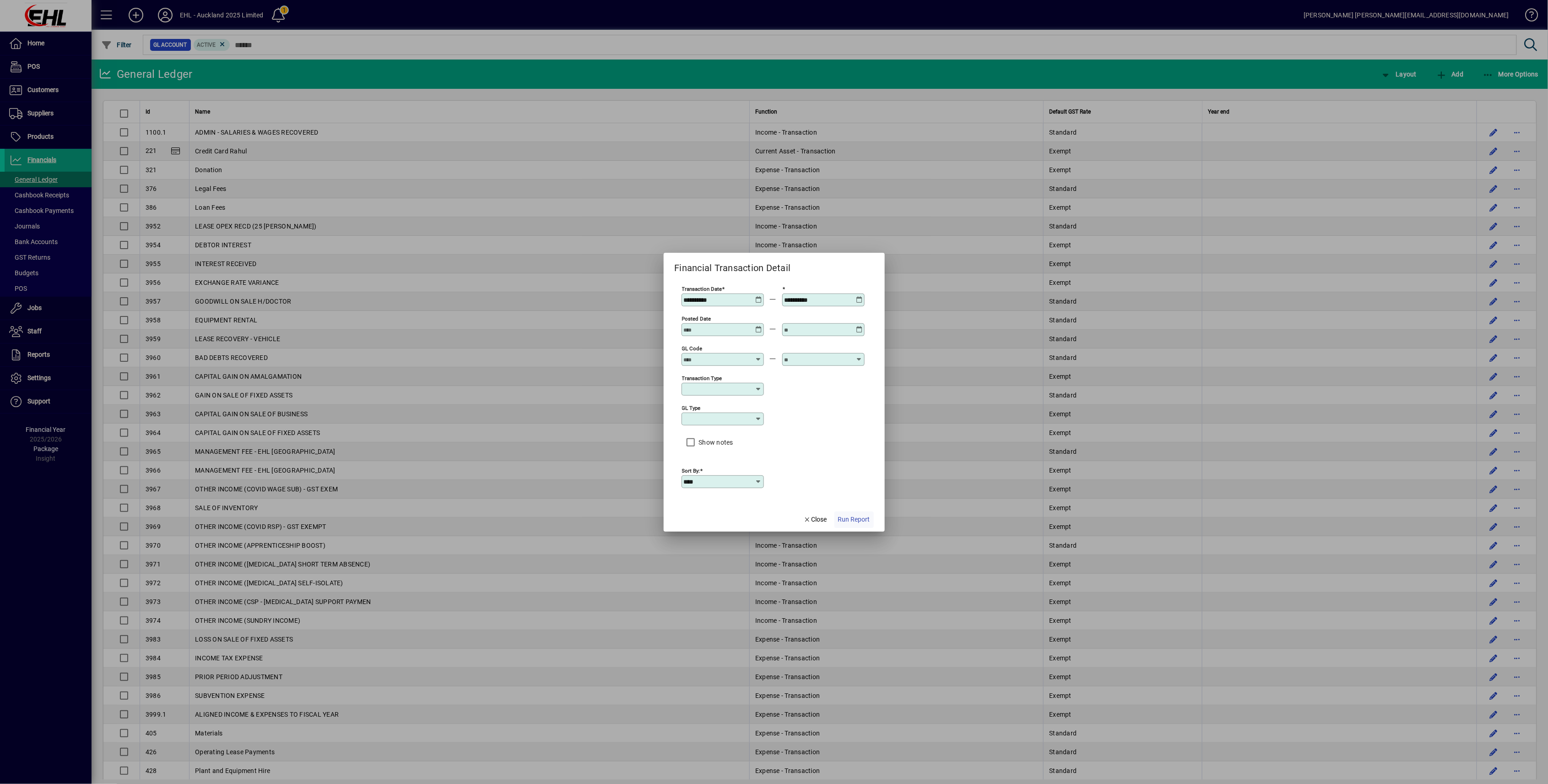
click at [766, 383] on span "Run Report" at bounding box center [854, 519] width 32 height 9
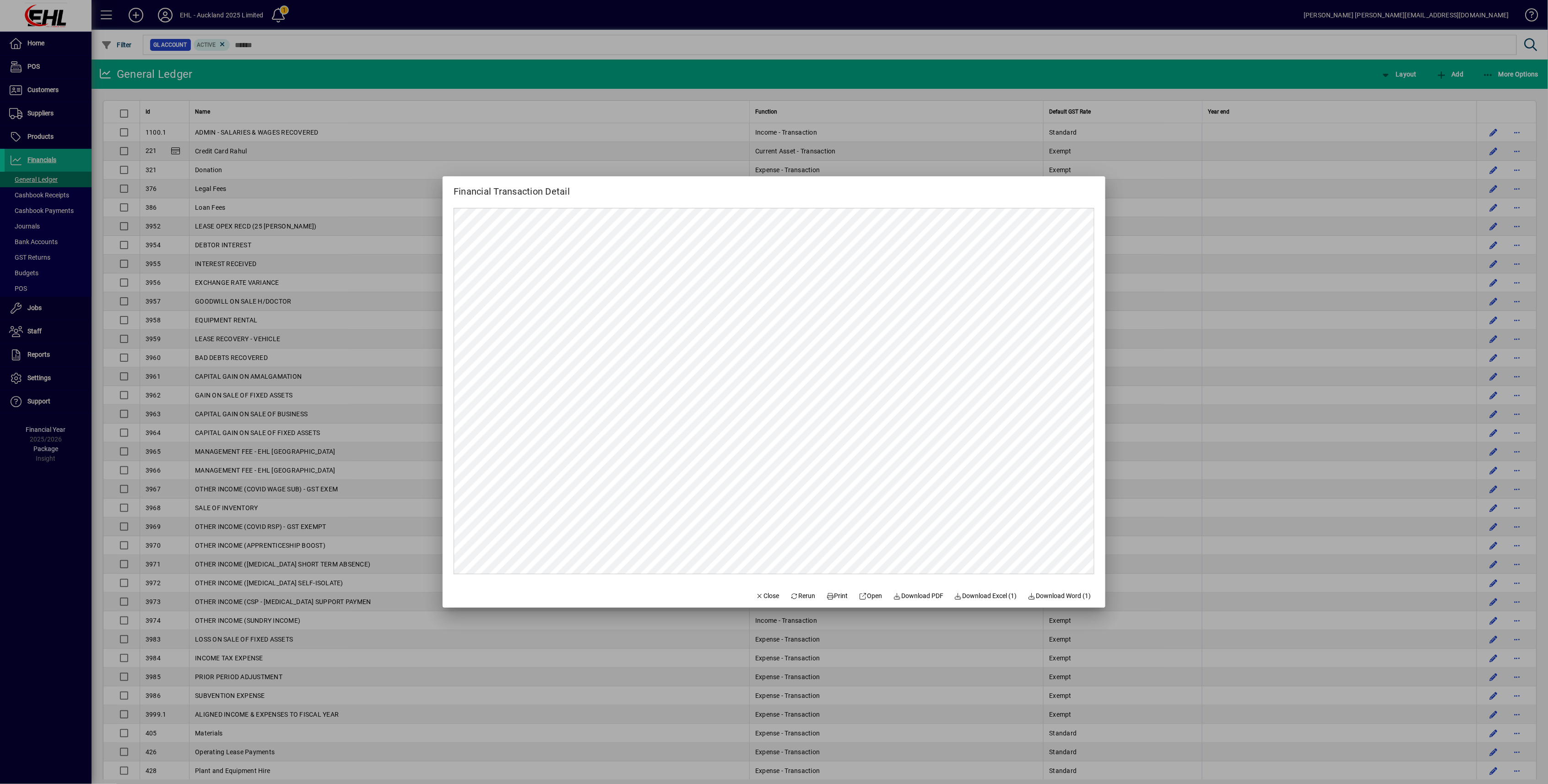
drag, startPoint x: 768, startPoint y: 598, endPoint x: 799, endPoint y: 581, distance: 35.4
click at [766, 383] on span "Close" at bounding box center [768, 596] width 24 height 9
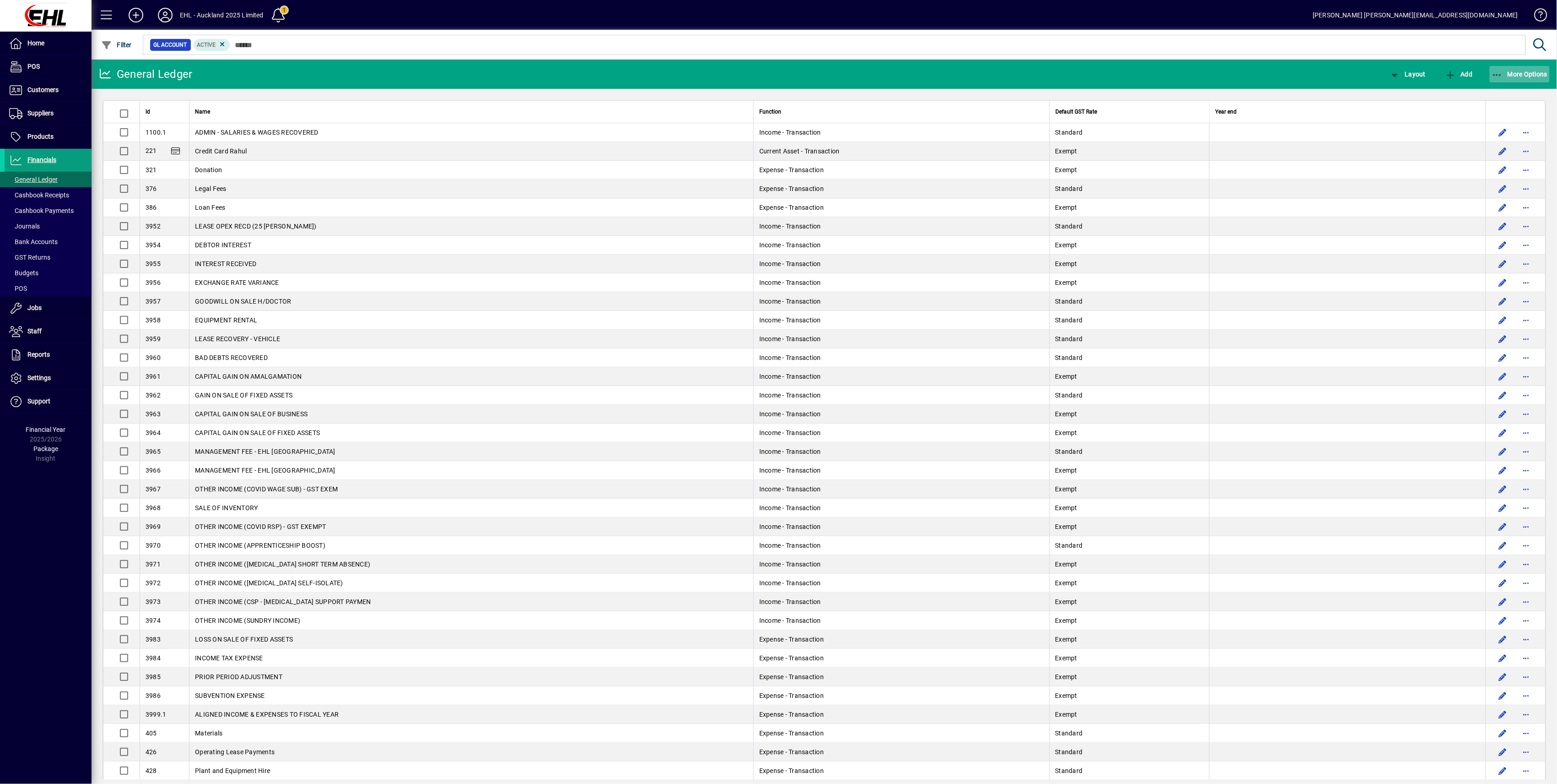
click at [766, 72] on span "More Options" at bounding box center [1520, 74] width 56 height 7
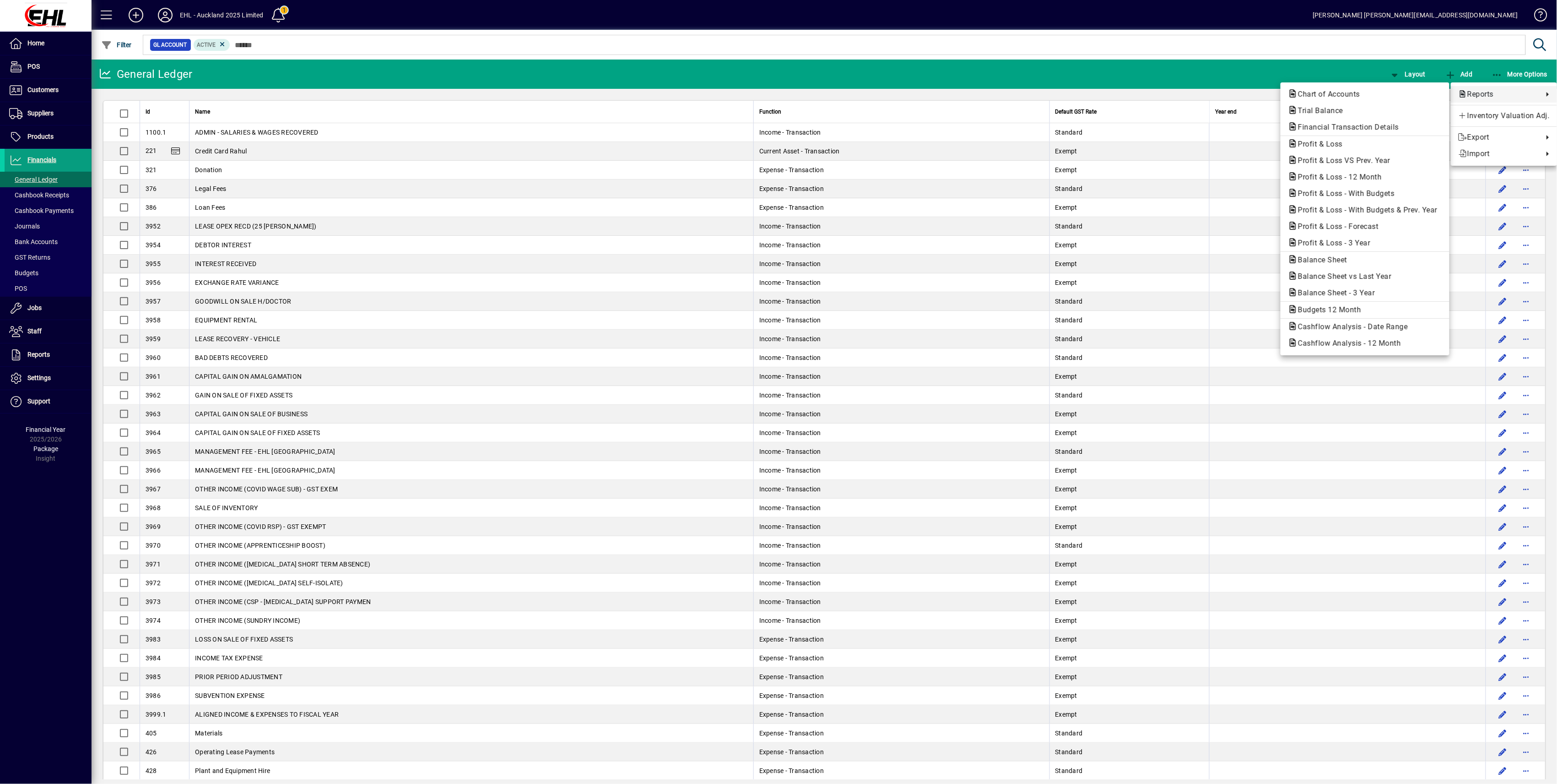
click at [766, 92] on span "Reports" at bounding box center [1498, 95] width 81 height 11
click at [766, 144] on span "Profit & Loss" at bounding box center [1318, 144] width 59 height 8
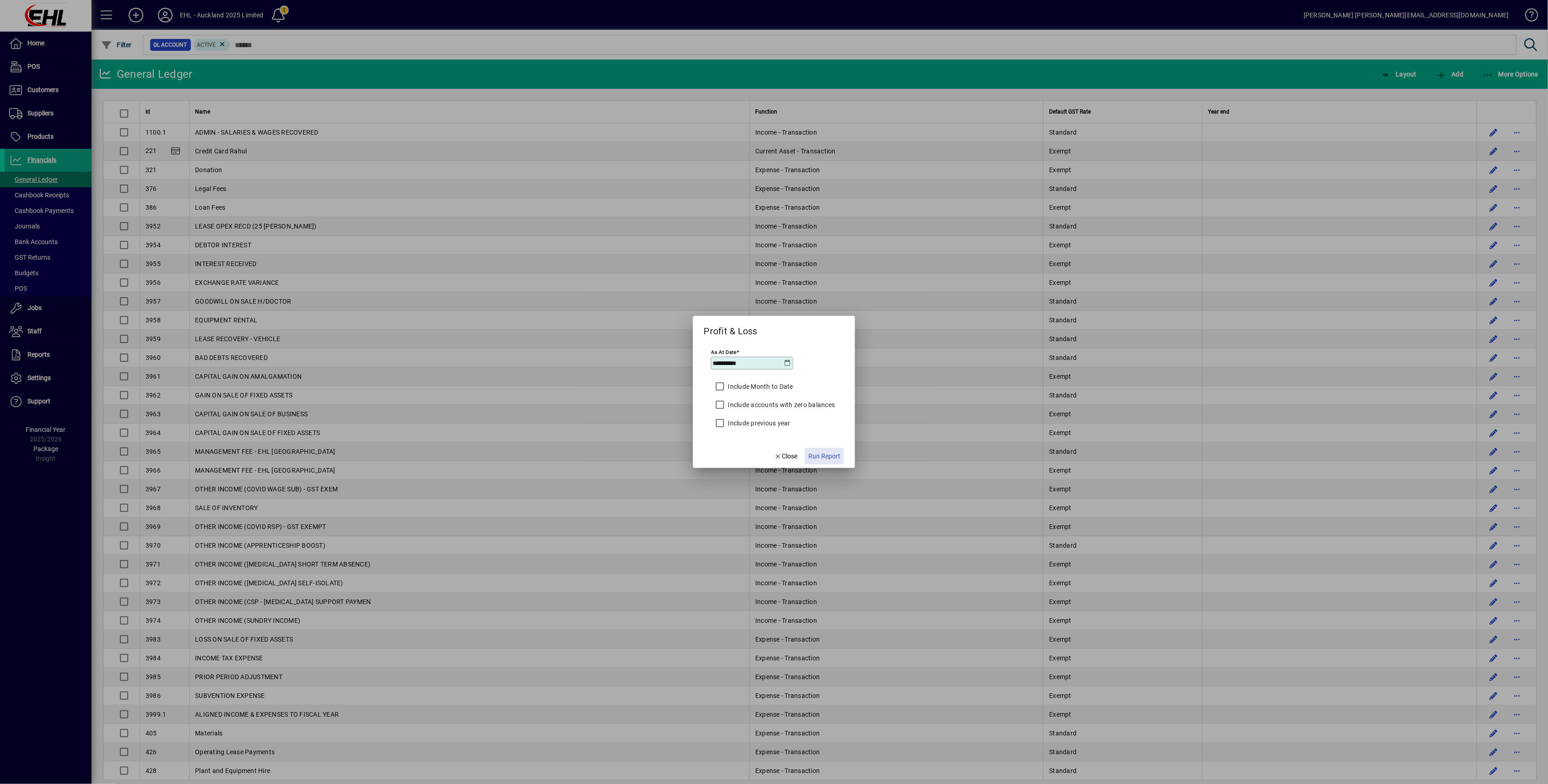
click at [766, 383] on span "Run Report" at bounding box center [824, 456] width 32 height 9
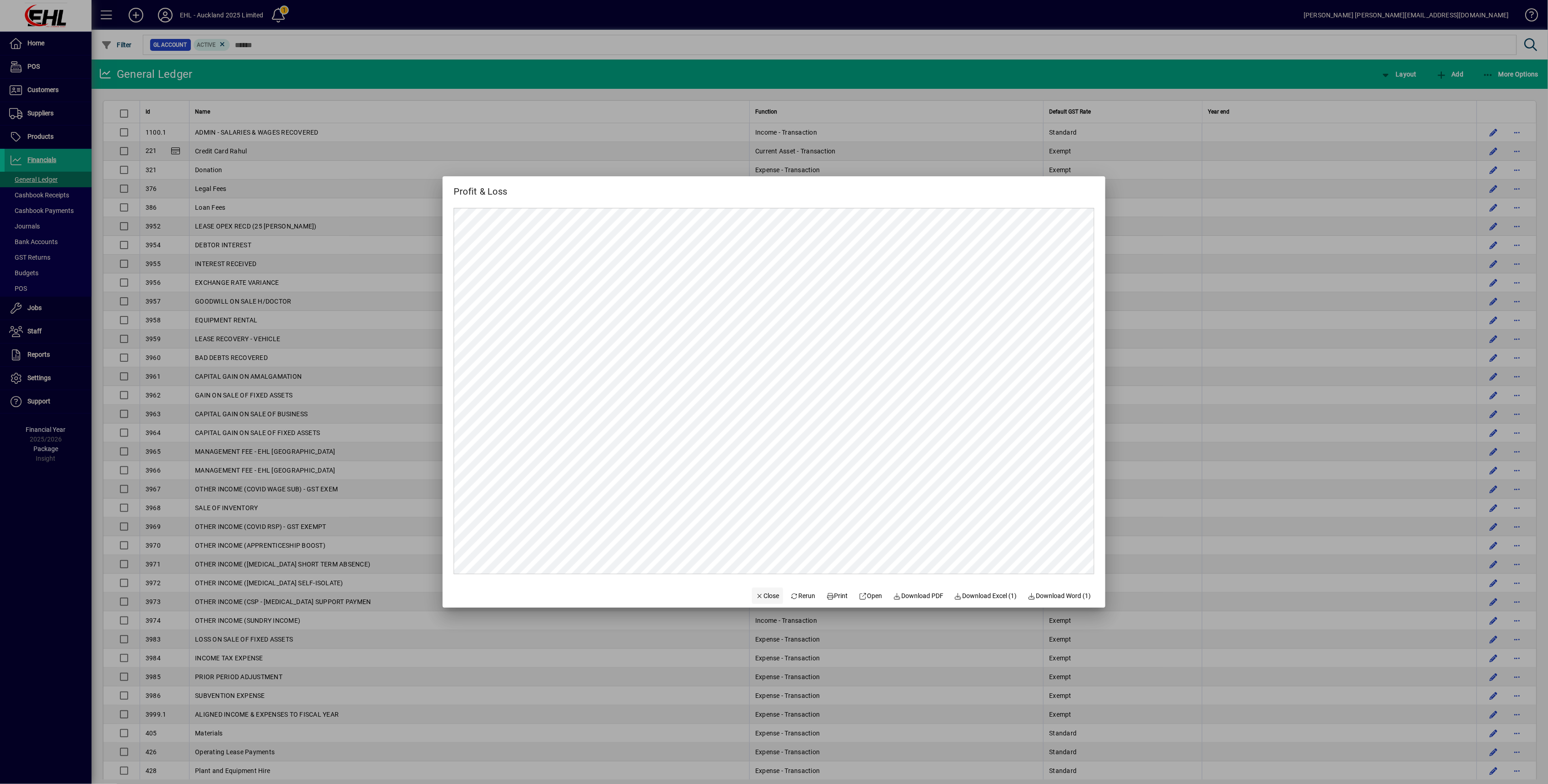
click at [755, 383] on icon "button" at bounding box center [759, 596] width 8 height 6
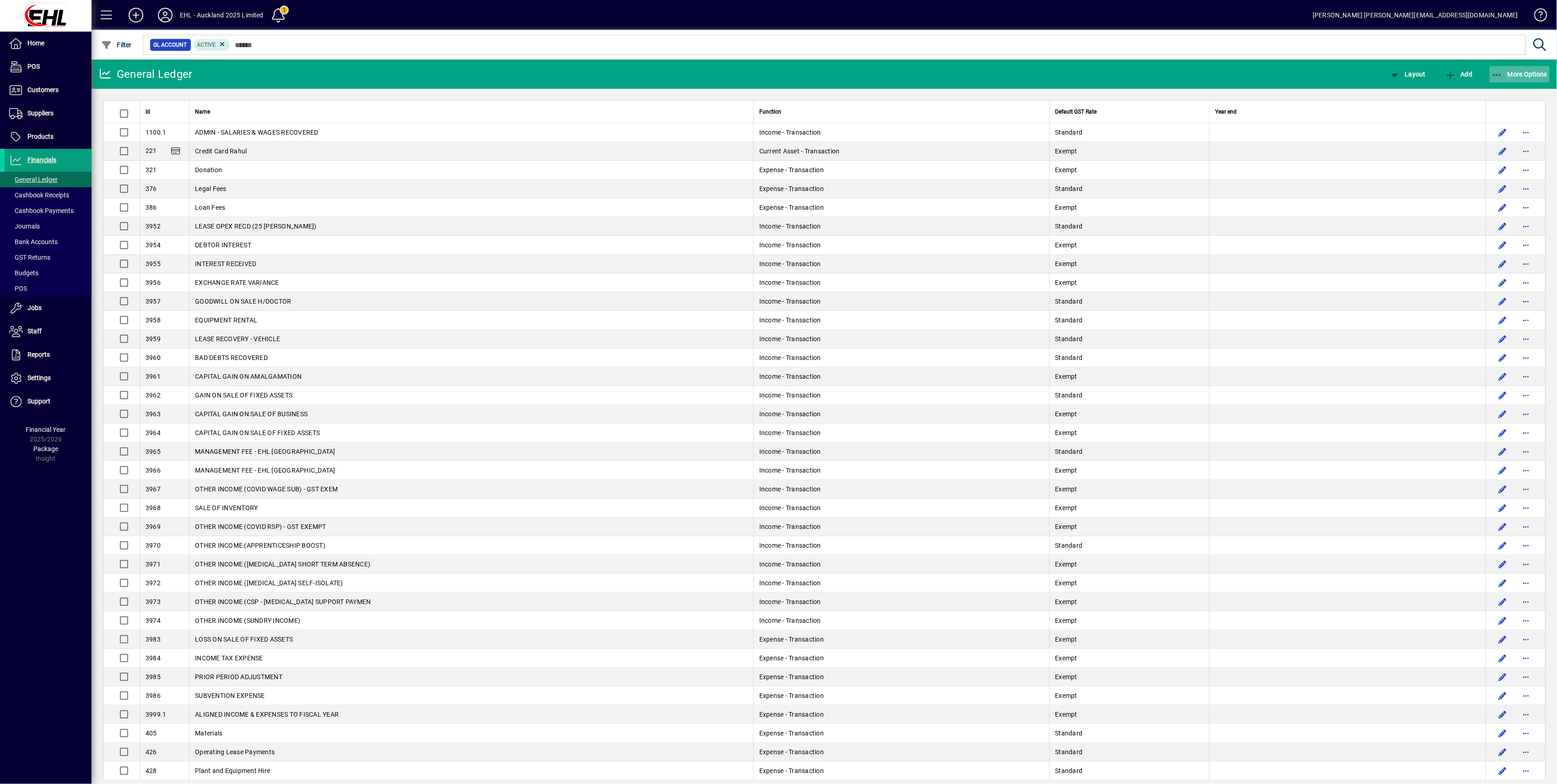
click at [766, 72] on span "More Options" at bounding box center [1520, 74] width 56 height 7
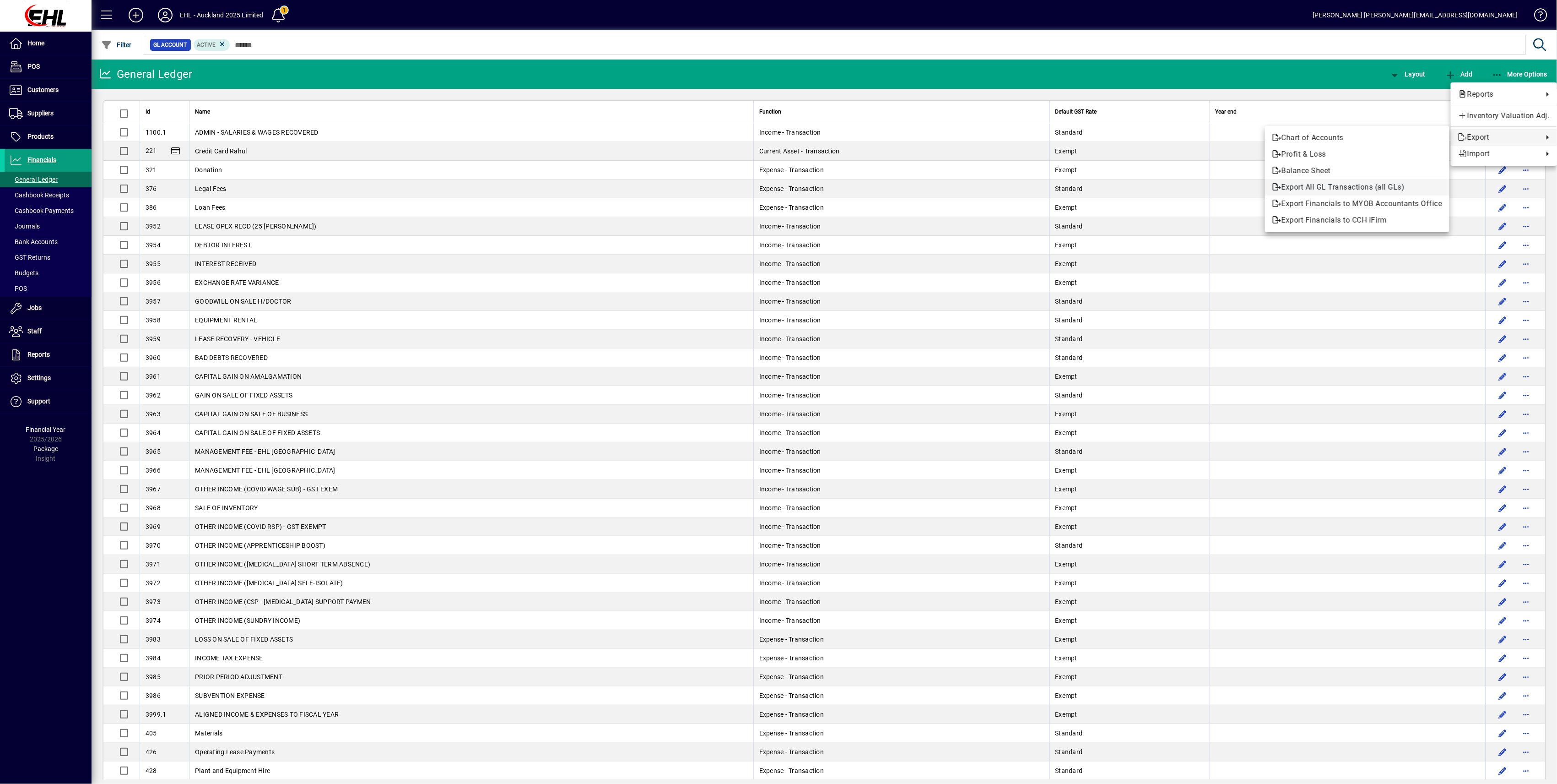
click at [766, 187] on span "Export All GL Transactions (all GLs)" at bounding box center [1357, 187] width 170 height 11
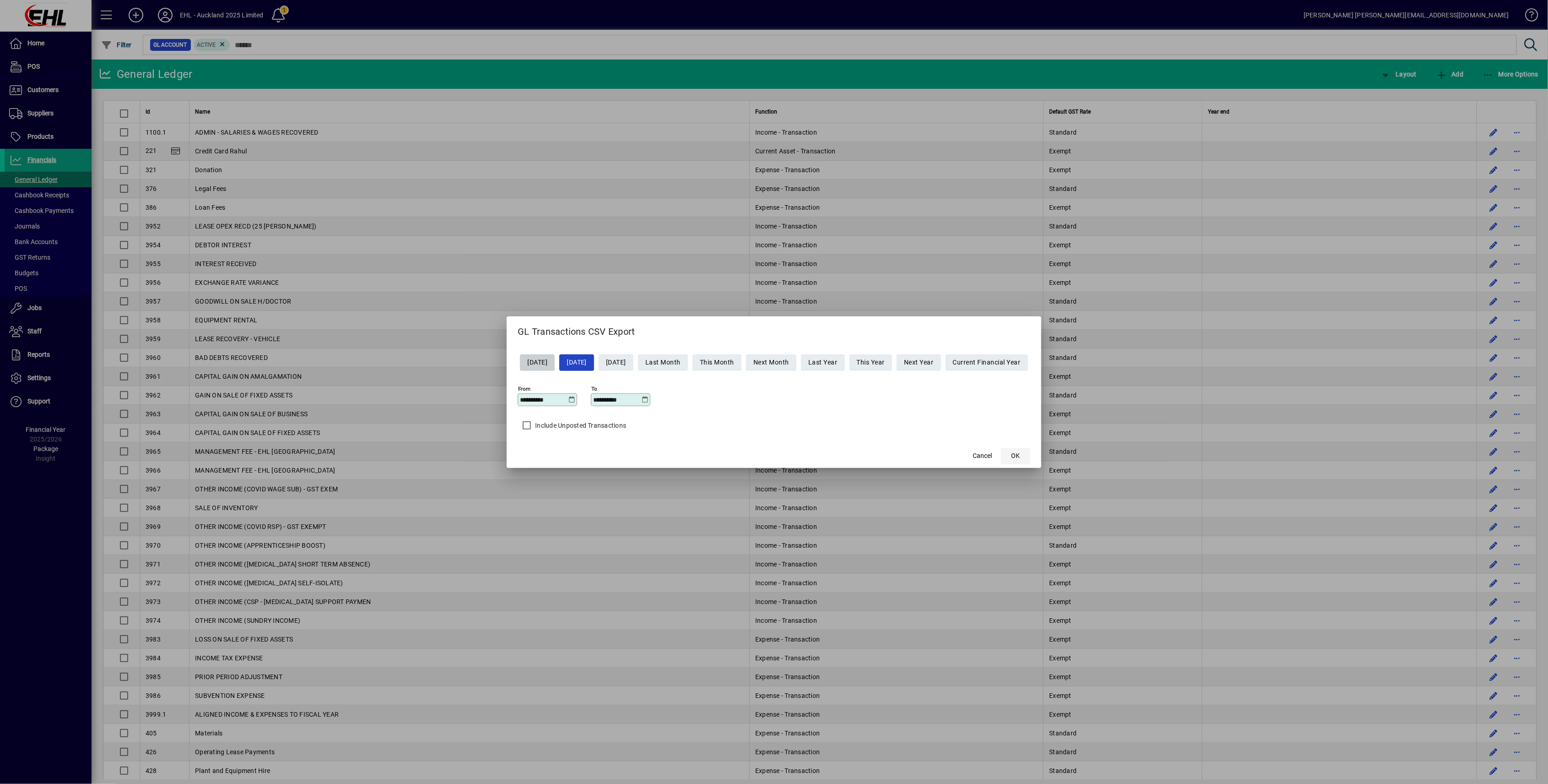
click at [766, 383] on span "OK" at bounding box center [1015, 455] width 8 height 9
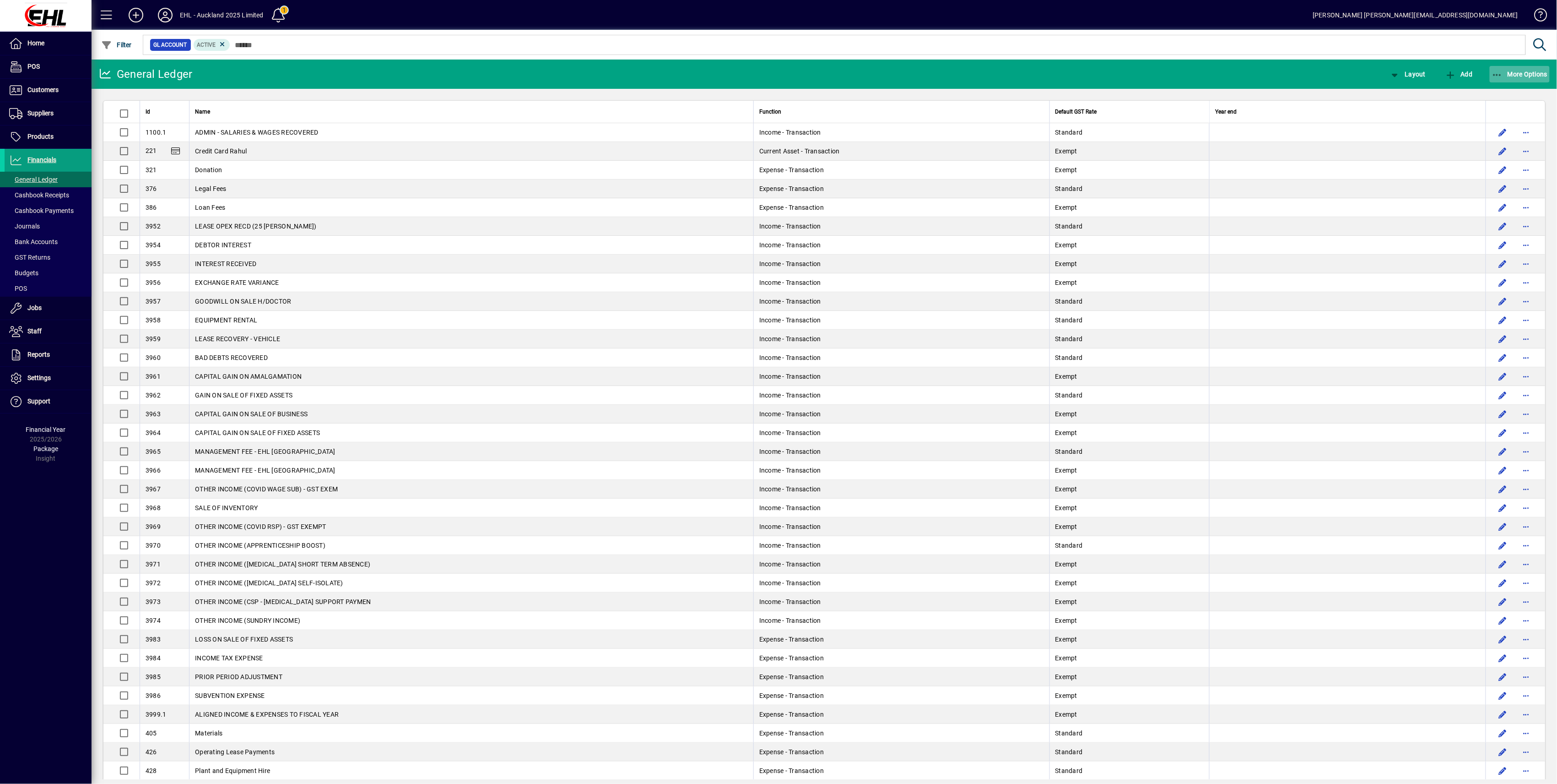
click at [766, 78] on span "button" at bounding box center [1520, 74] width 60 height 22
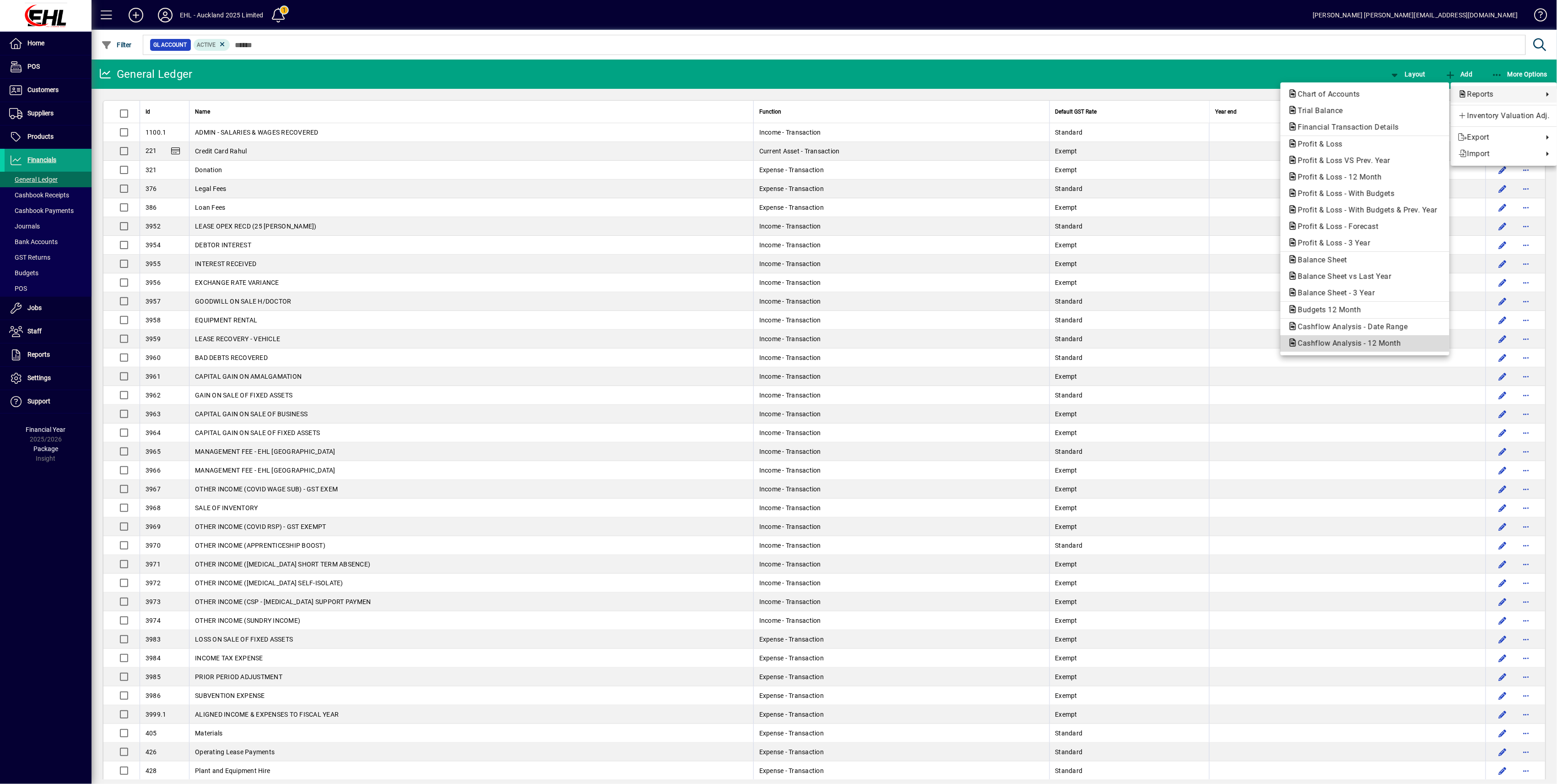
click at [766, 348] on span "Cashflow Analysis - 12 Month" at bounding box center [1347, 342] width 118 height 8
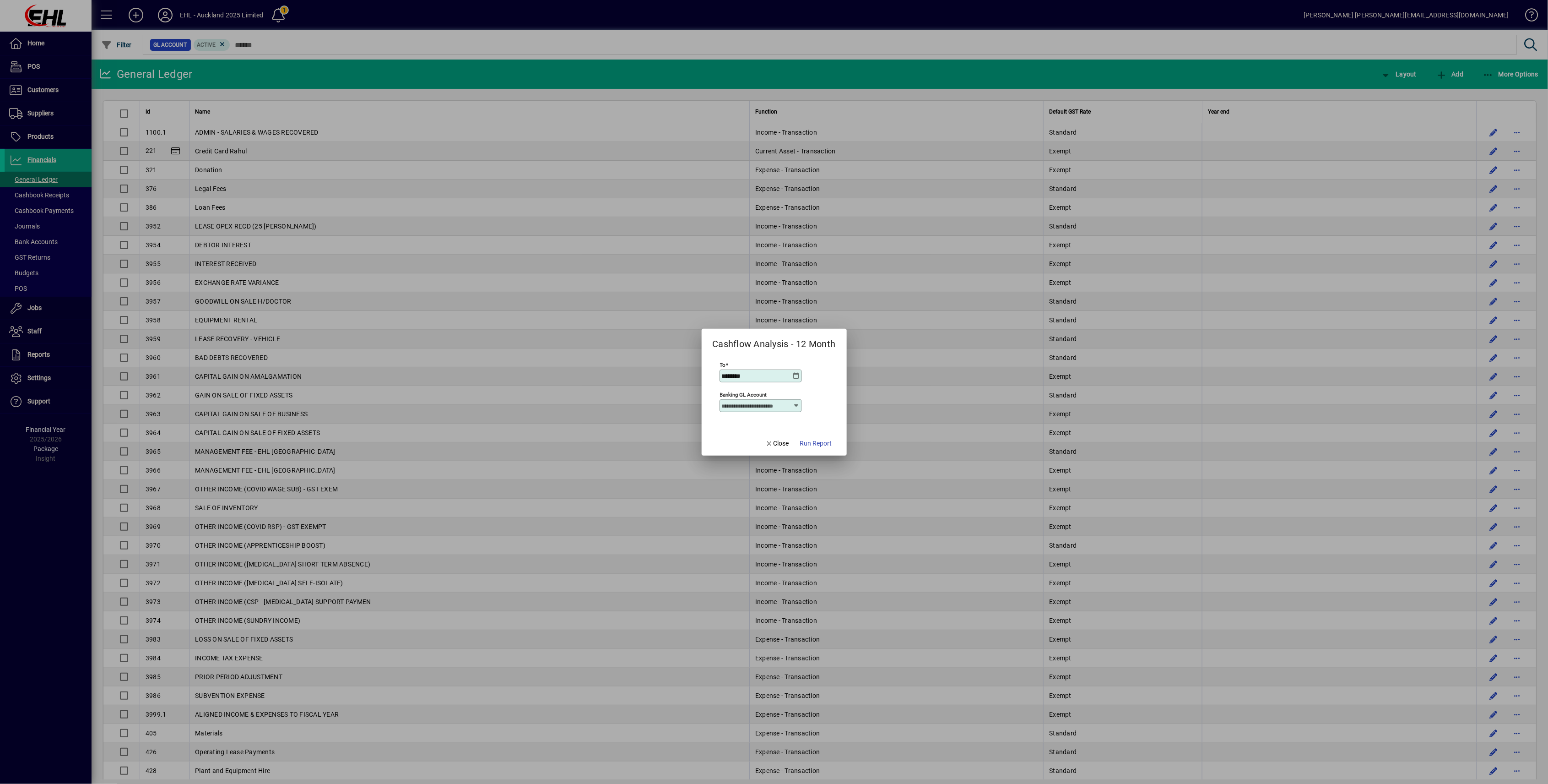
click at [766, 383] on span "Run Report" at bounding box center [816, 443] width 32 height 9
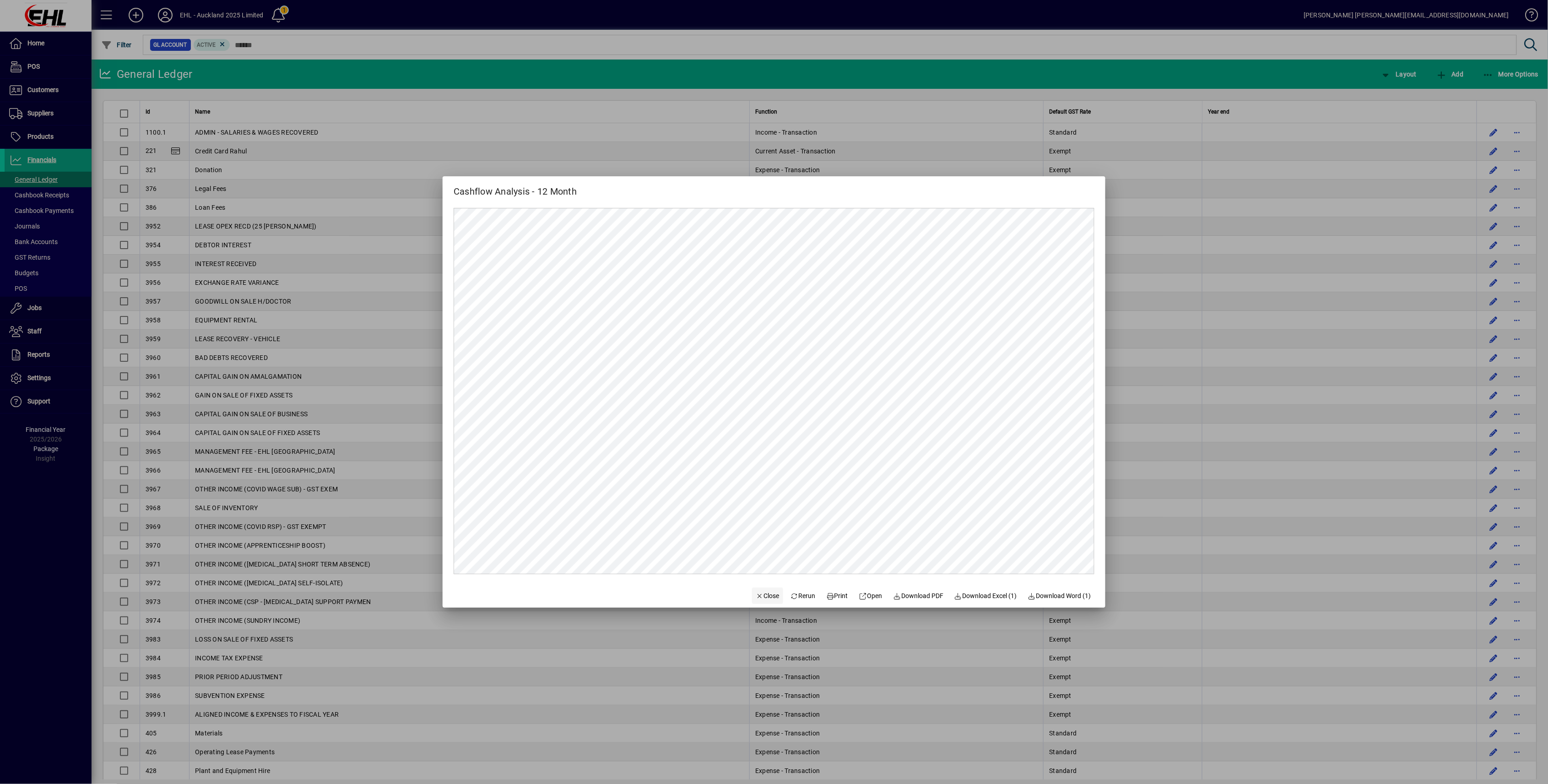
click at [757, 383] on span "Close" at bounding box center [768, 596] width 24 height 9
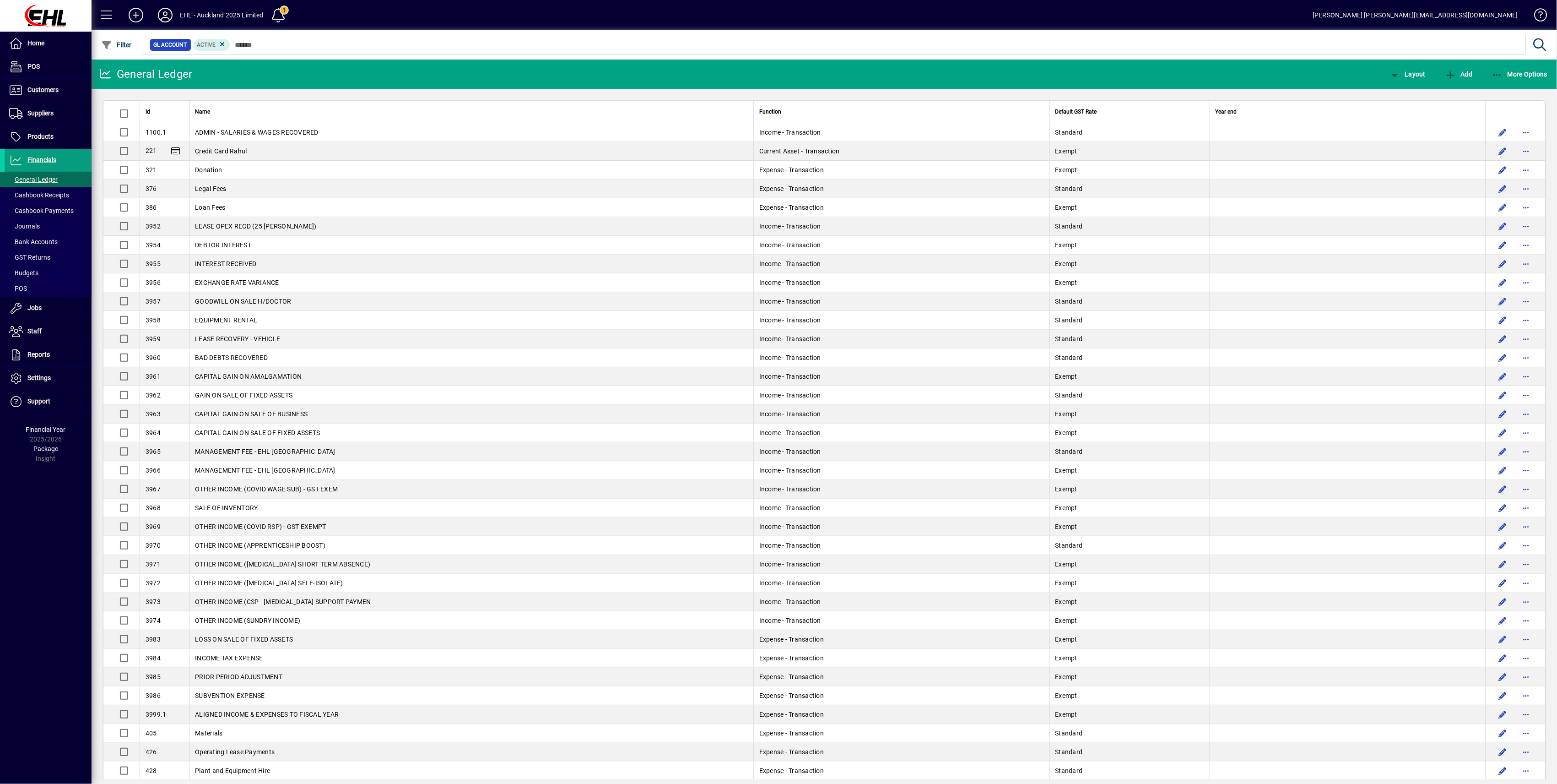
click at [169, 17] on icon at bounding box center [165, 15] width 19 height 15
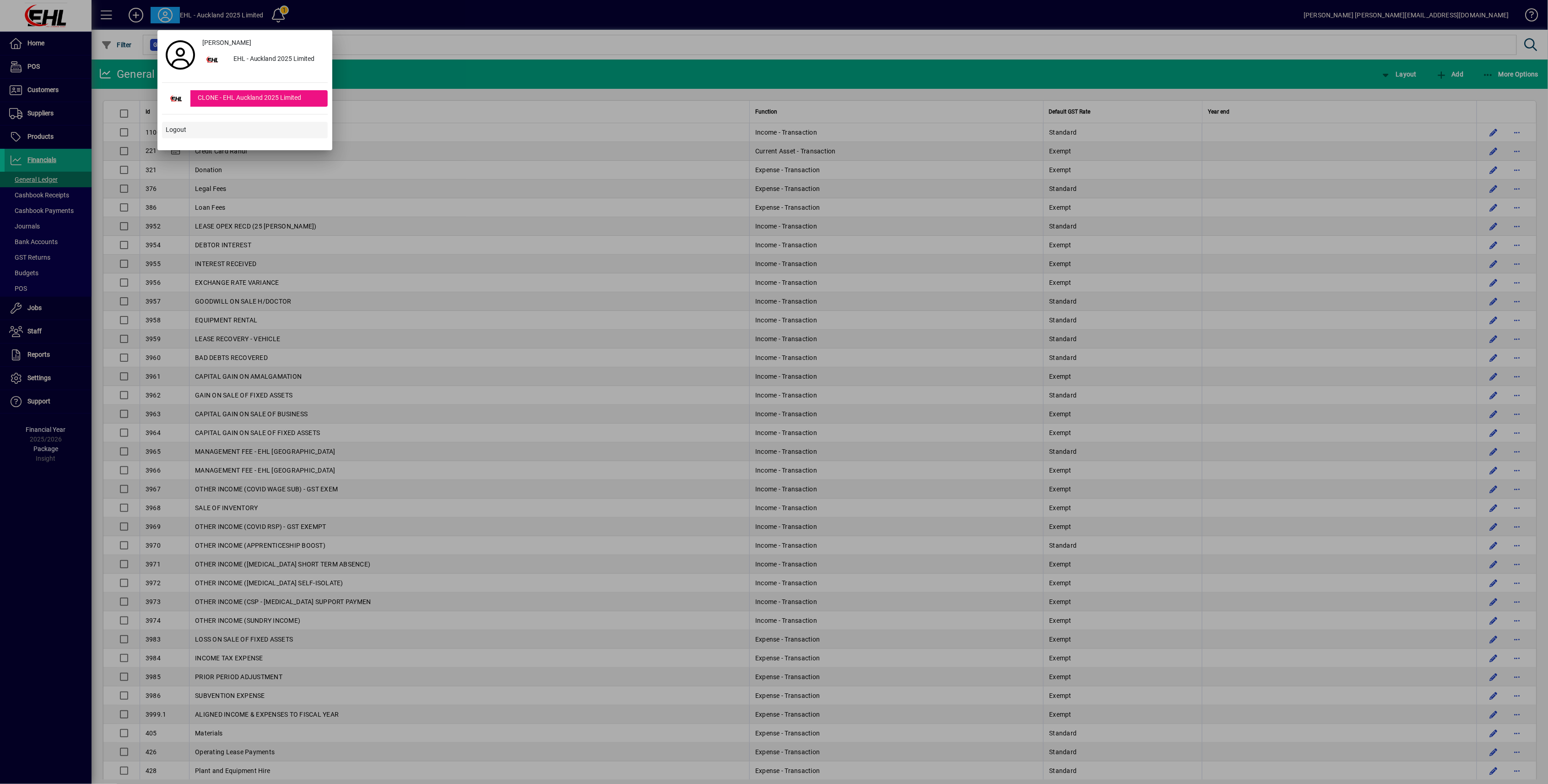
click at [166, 131] on span "Logout" at bounding box center [176, 130] width 20 height 9
